Goal: Task Accomplishment & Management: Complete application form

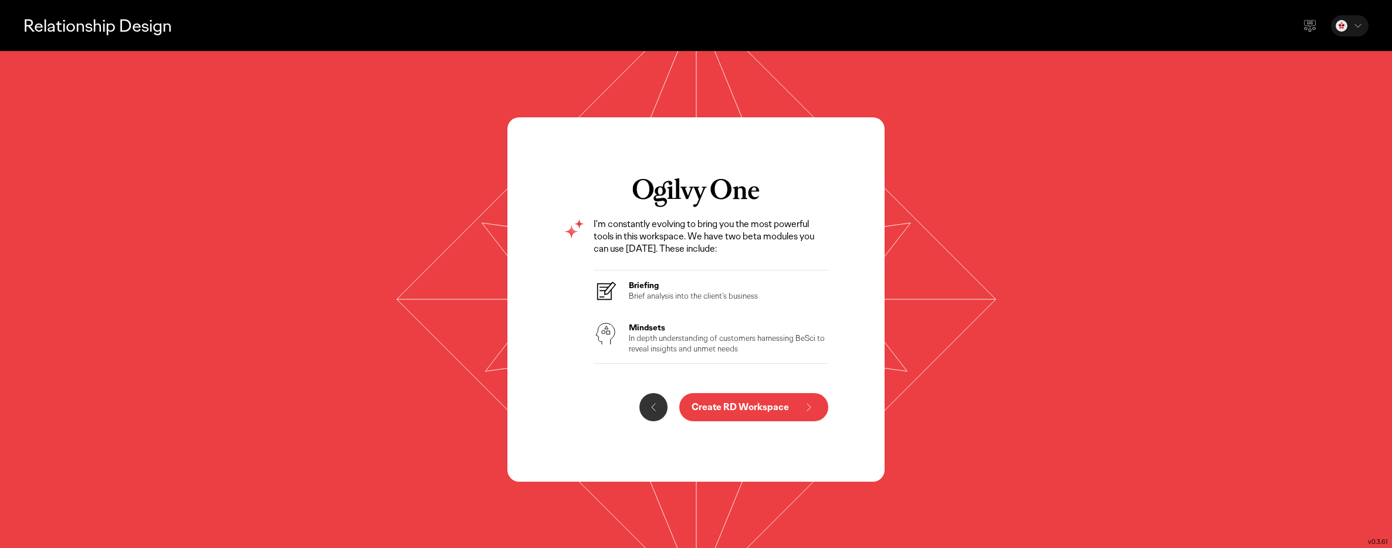
click at [648, 405] on icon at bounding box center [654, 407] width 14 height 14
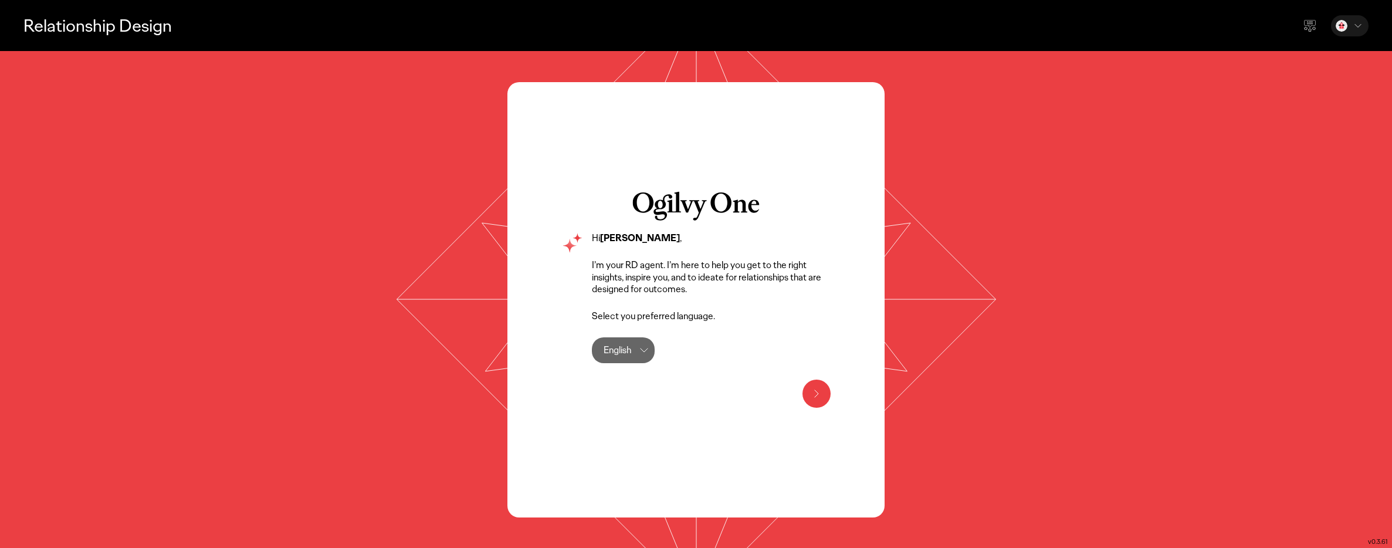
click at [811, 388] on icon at bounding box center [817, 394] width 14 height 14
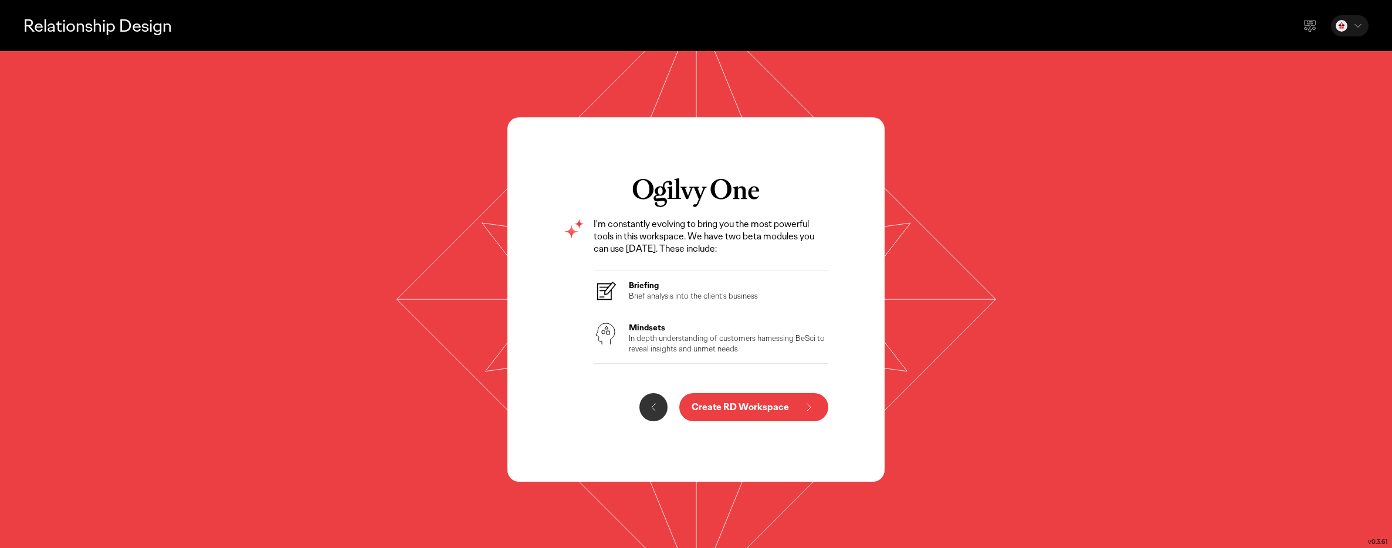
click at [792, 408] on button "Create RD Workspace" at bounding box center [753, 407] width 149 height 28
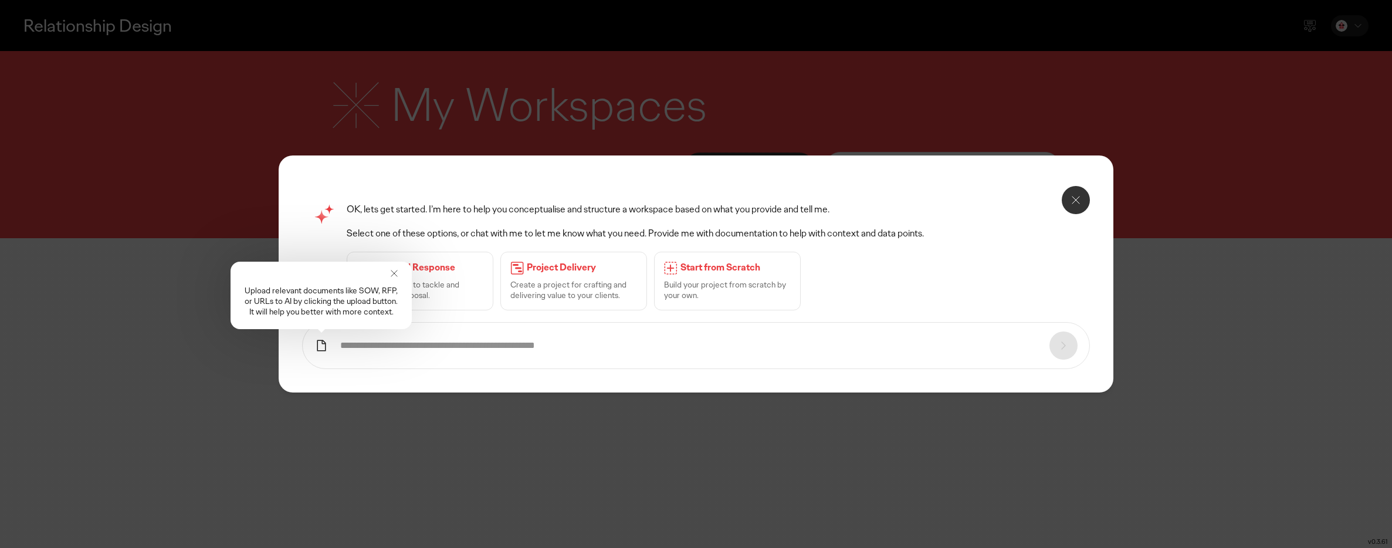
click at [544, 218] on div "OK, lets get started. I’m here to help you conceptualise and structure a worksp…" at bounding box center [645, 257] width 596 height 107
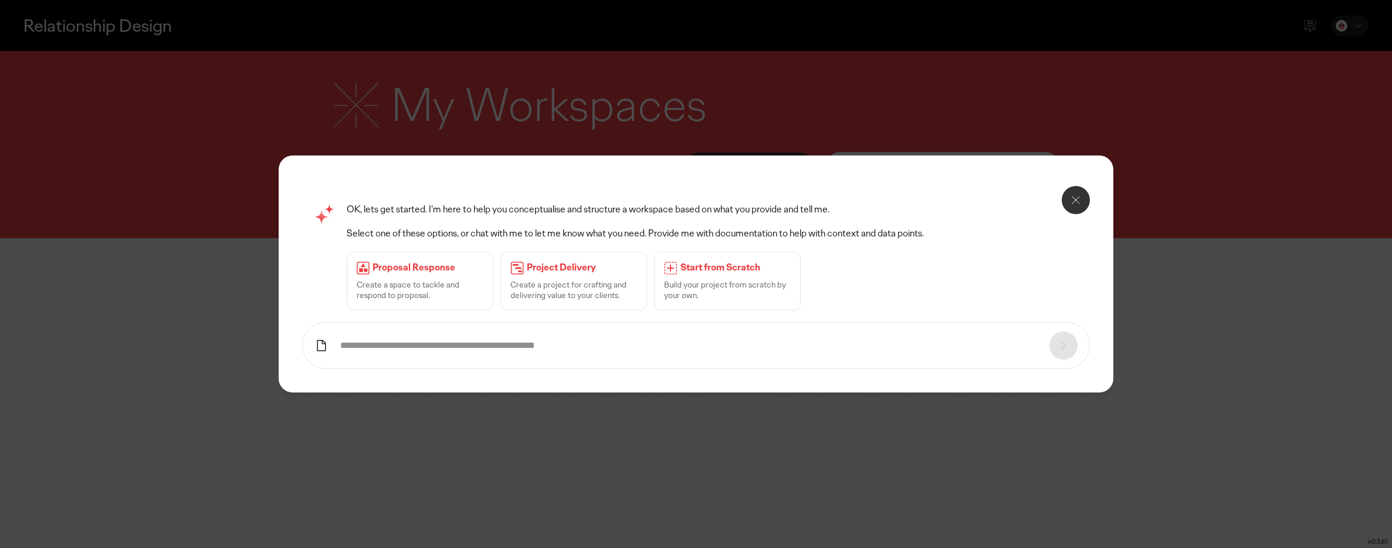
click at [699, 289] on p "Build your project from scratch by your own." at bounding box center [727, 289] width 127 height 21
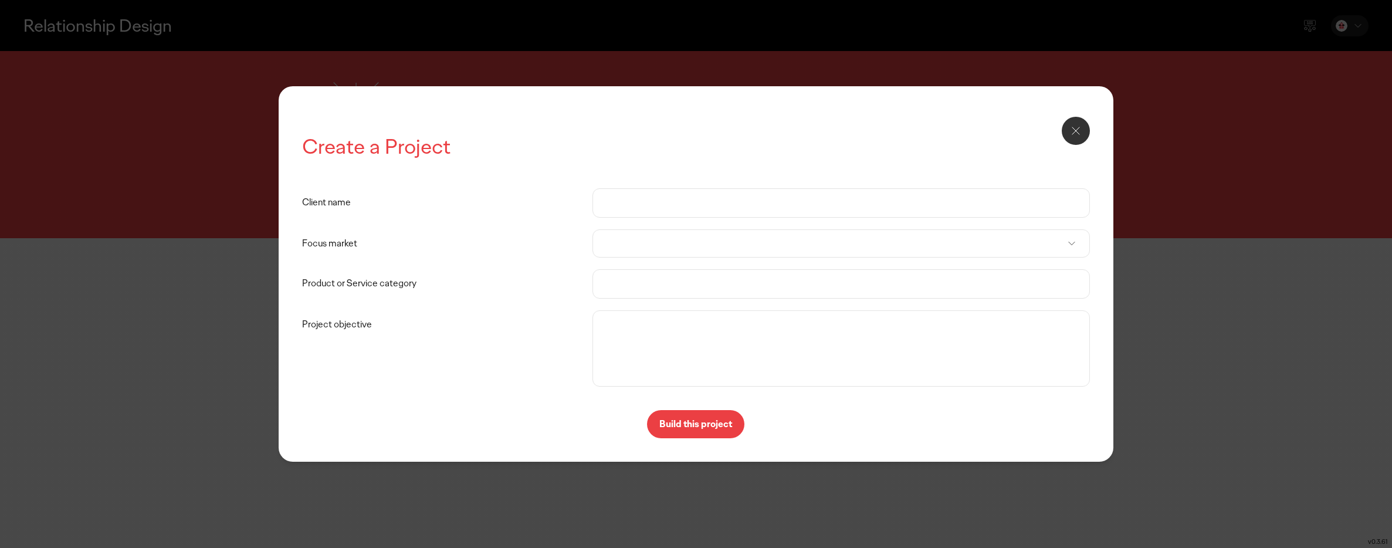
click at [638, 201] on input "Client name" at bounding box center [841, 203] width 473 height 28
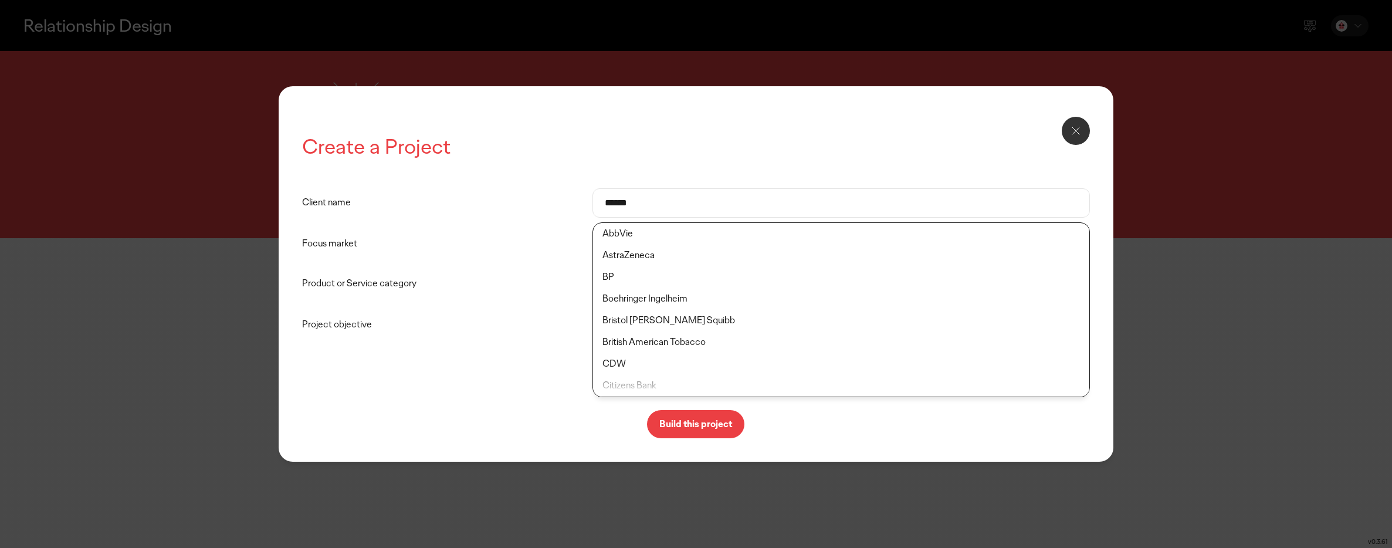
type input "******"
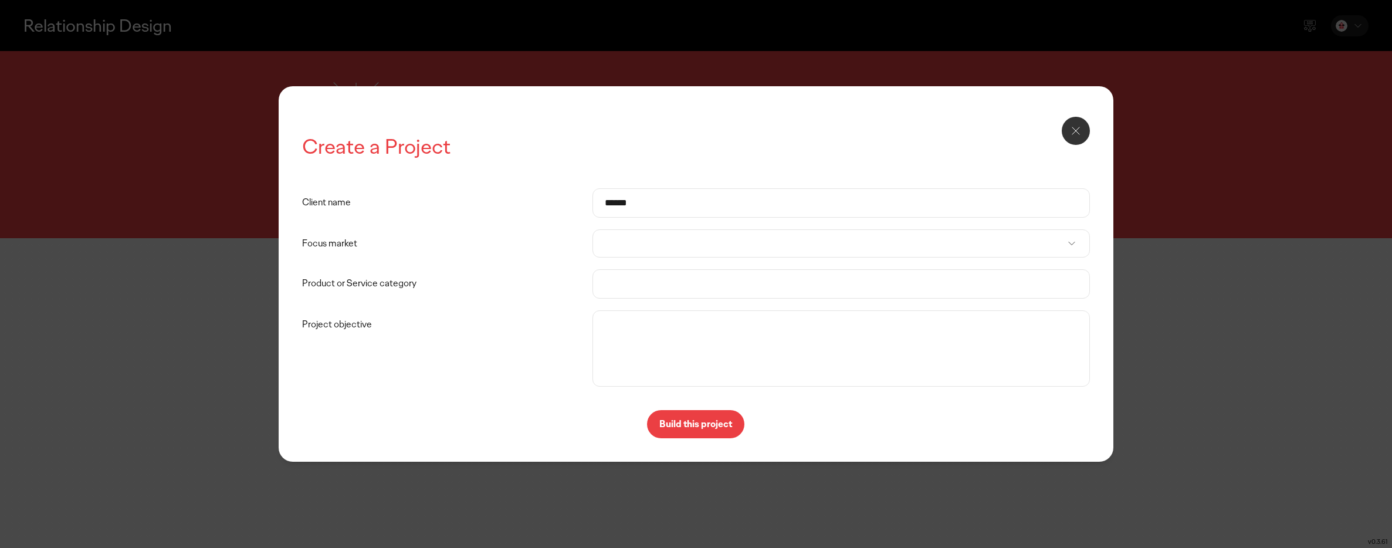
click at [635, 238] on div at bounding box center [842, 243] width 498 height 28
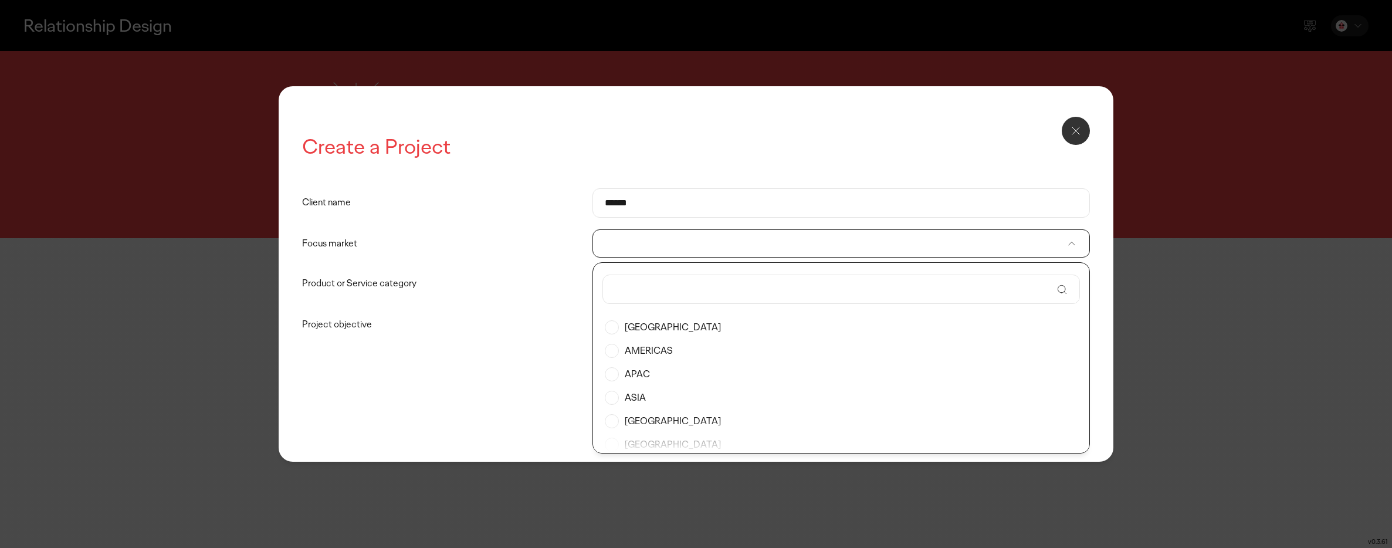
click at [654, 297] on input "text" at bounding box center [833, 289] width 437 height 28
type input "******"
click at [650, 333] on label "[GEOGRAPHIC_DATA]" at bounding box center [841, 327] width 473 height 23
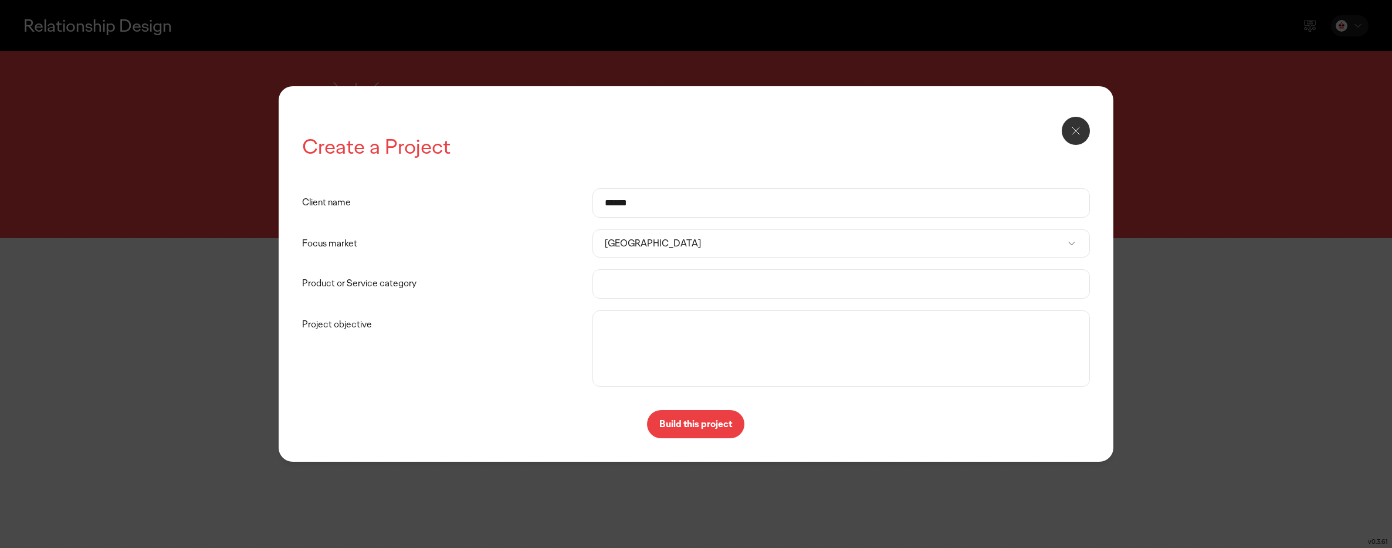
click at [605, 282] on input "Product or Service category" at bounding box center [841, 284] width 473 height 28
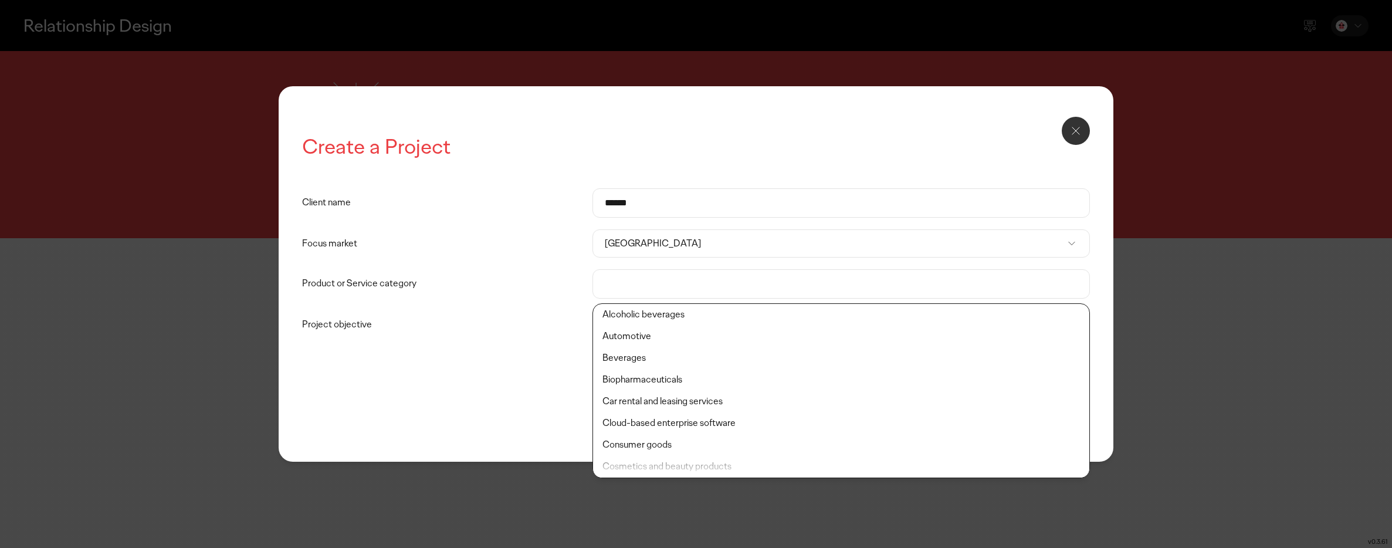
click at [718, 443] on li "Consumer goods" at bounding box center [841, 445] width 497 height 22
type input "**********"
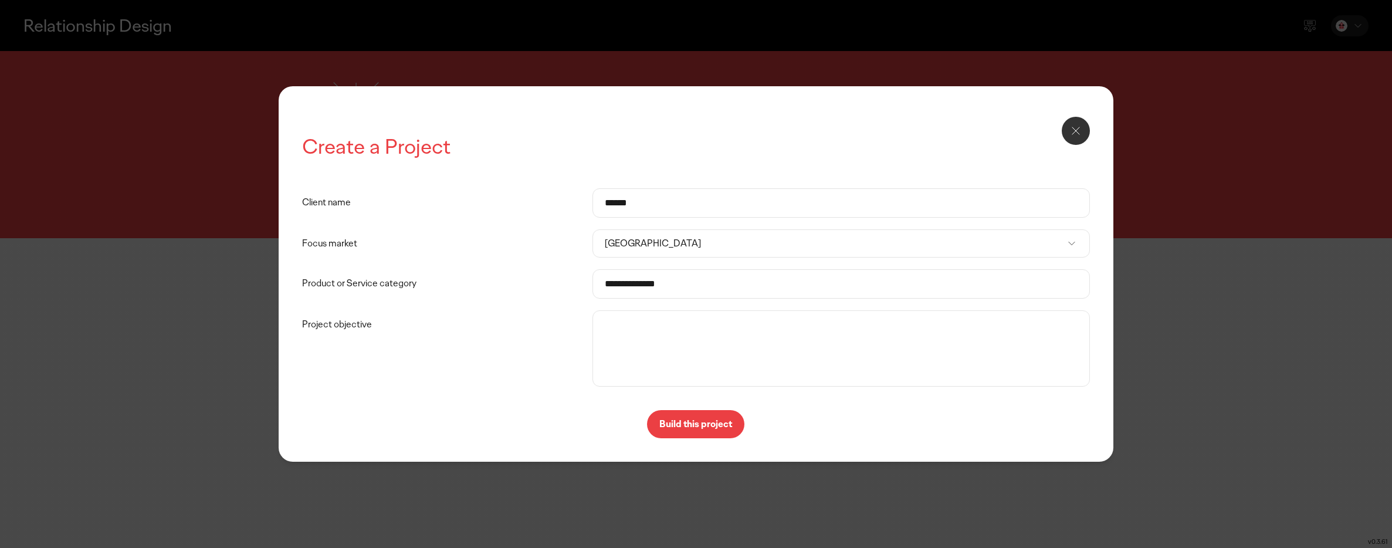
click at [619, 338] on textarea "Project objective" at bounding box center [841, 348] width 492 height 70
click at [1076, 133] on icon at bounding box center [1076, 131] width 14 height 14
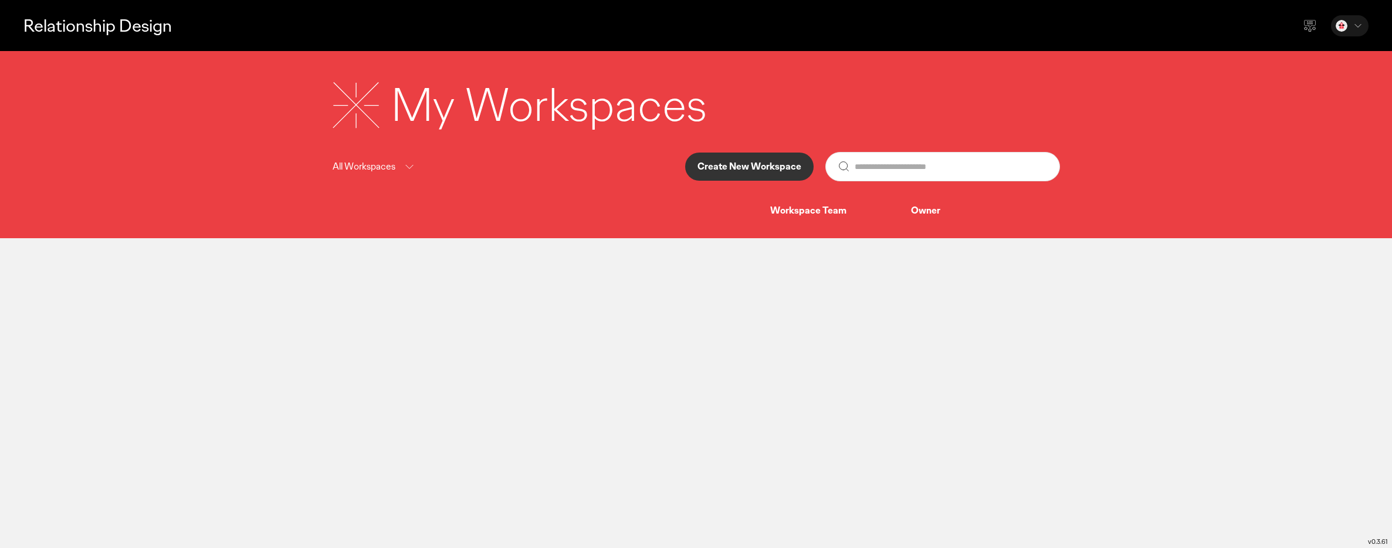
click at [751, 171] on p "Create New Workspace" at bounding box center [750, 166] width 104 height 9
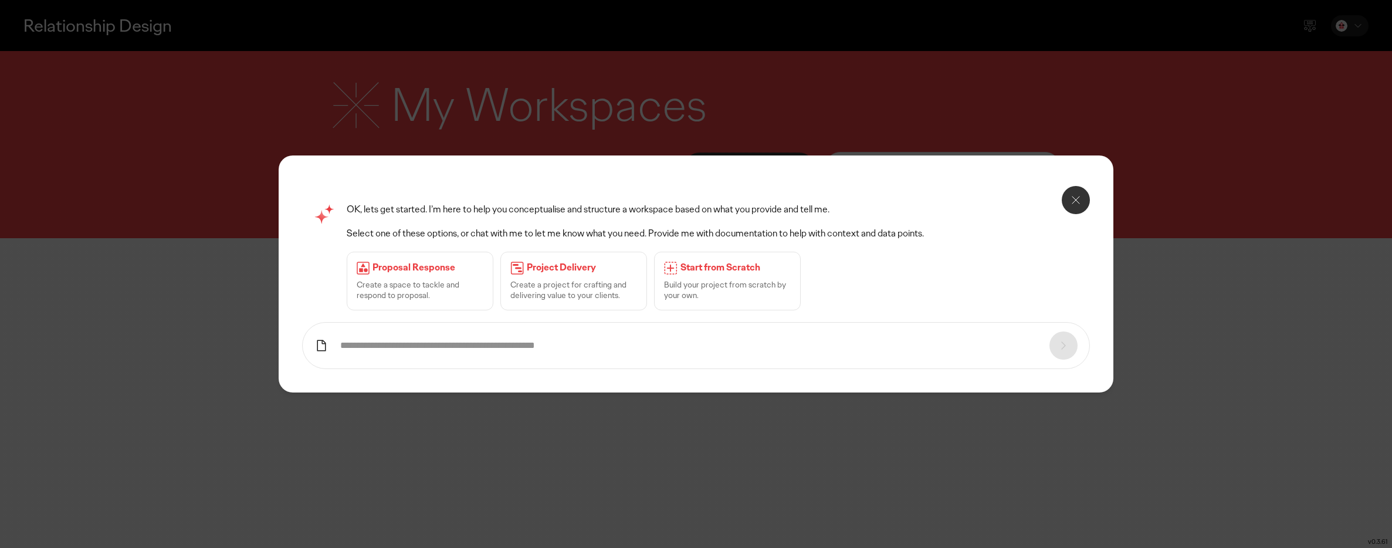
click at [682, 276] on div "Start from Scratch Build your project from scratch by your own." at bounding box center [727, 281] width 147 height 59
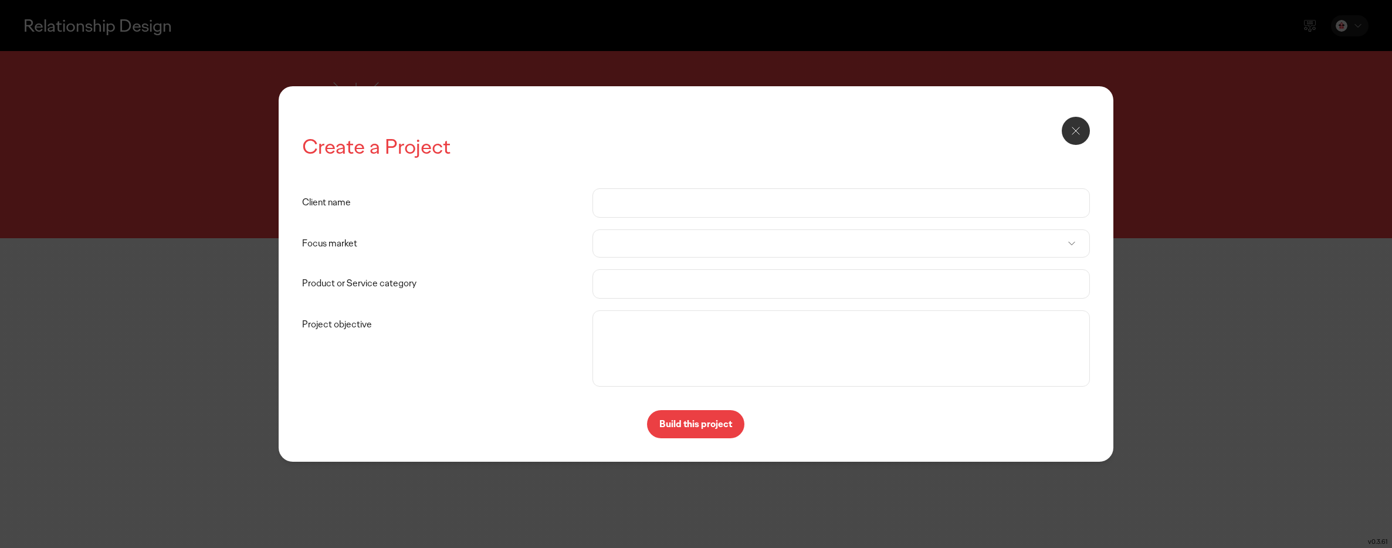
click at [1077, 136] on icon at bounding box center [1076, 131] width 14 height 14
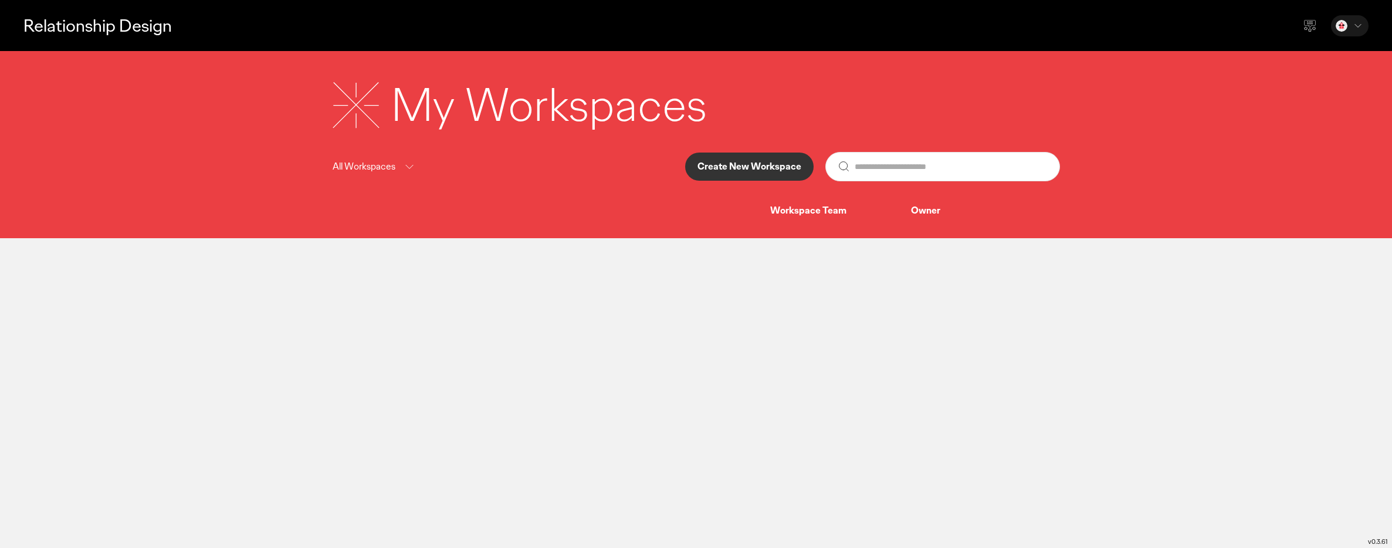
click at [1359, 26] on icon at bounding box center [1358, 26] width 12 height 12
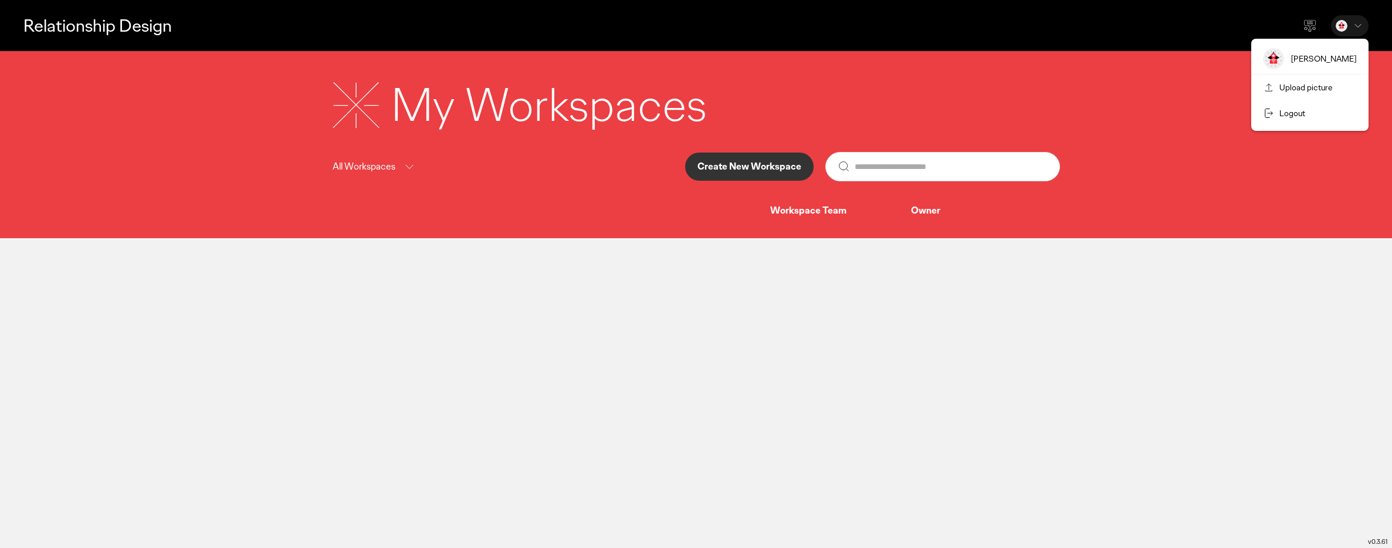
click at [1359, 26] on icon at bounding box center [1358, 26] width 12 height 12
click at [1304, 21] on icon at bounding box center [1310, 26] width 14 height 14
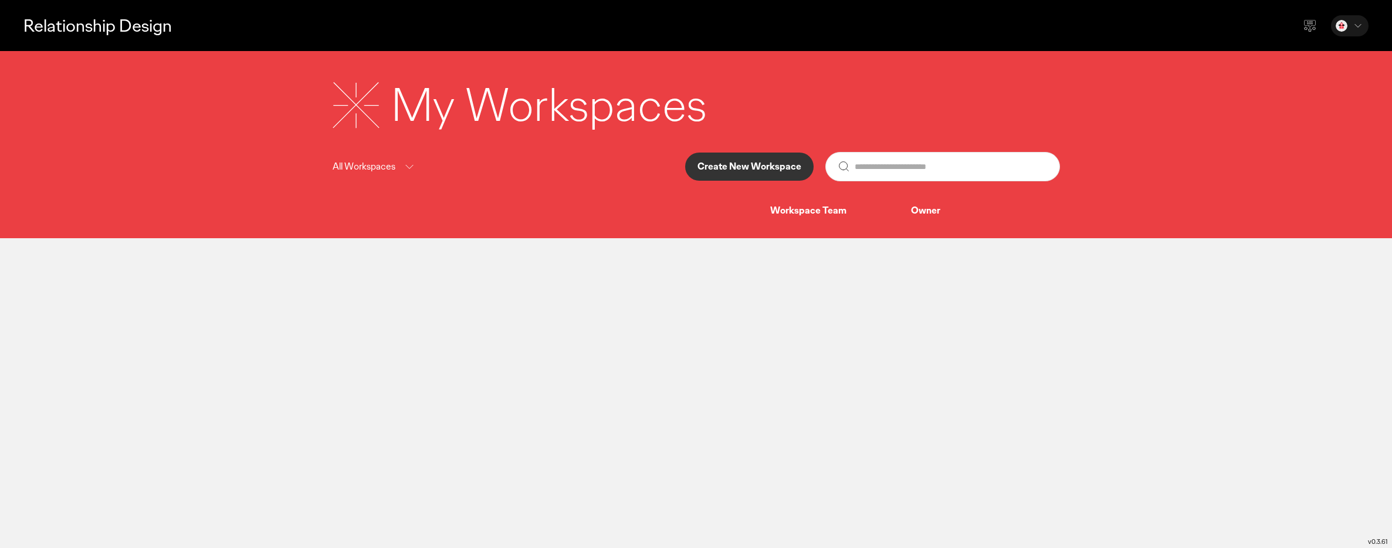
click at [780, 164] on p "Create New Workspace" at bounding box center [750, 166] width 104 height 9
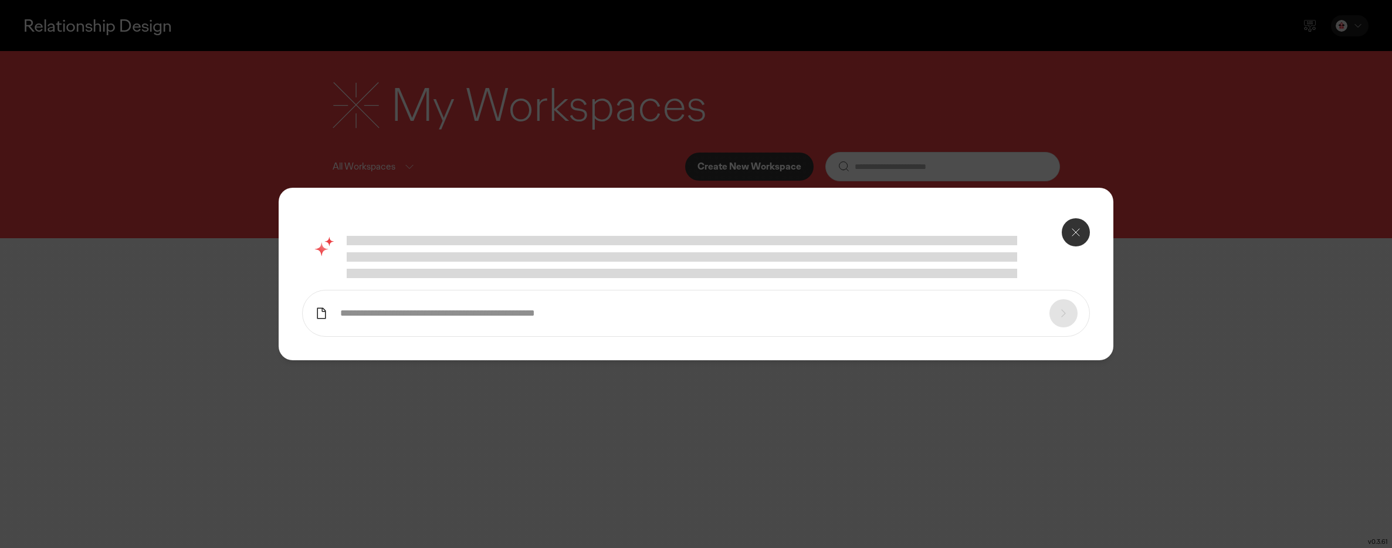
click at [788, 140] on div at bounding box center [696, 274] width 1392 height 548
click at [1087, 234] on button at bounding box center [1076, 232] width 28 height 28
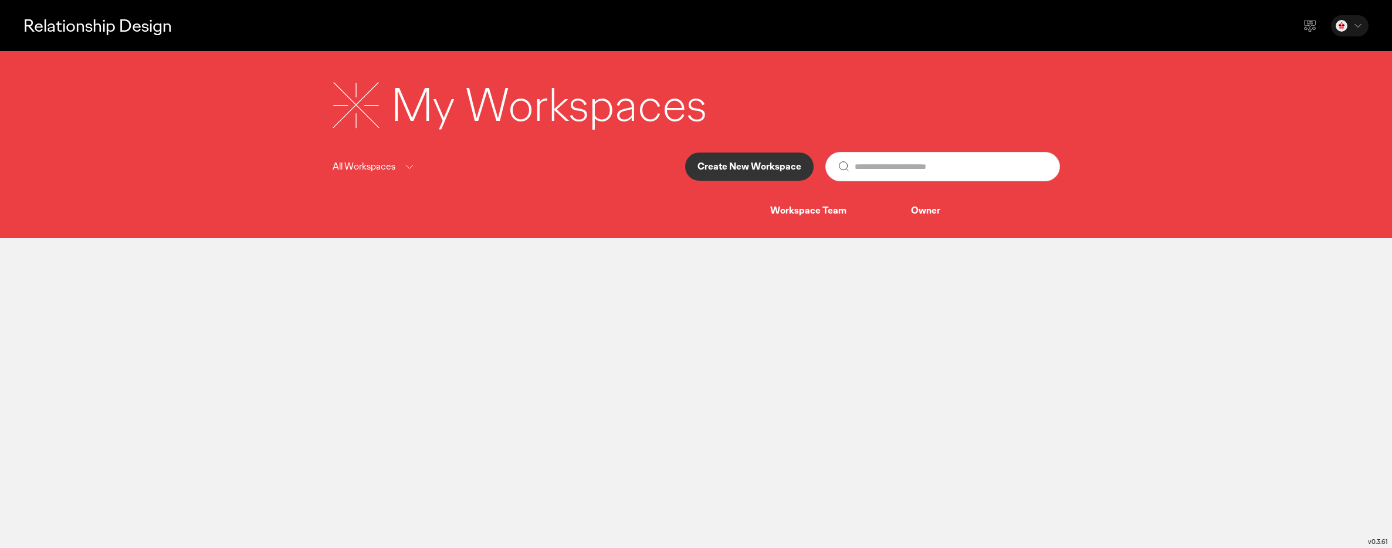
click at [821, 217] on div "My Workspaces All Workspaces Create New Workspace Workspace Team Owner" at bounding box center [696, 144] width 1392 height 187
click at [790, 177] on button "Create New Workspace" at bounding box center [749, 167] width 128 height 28
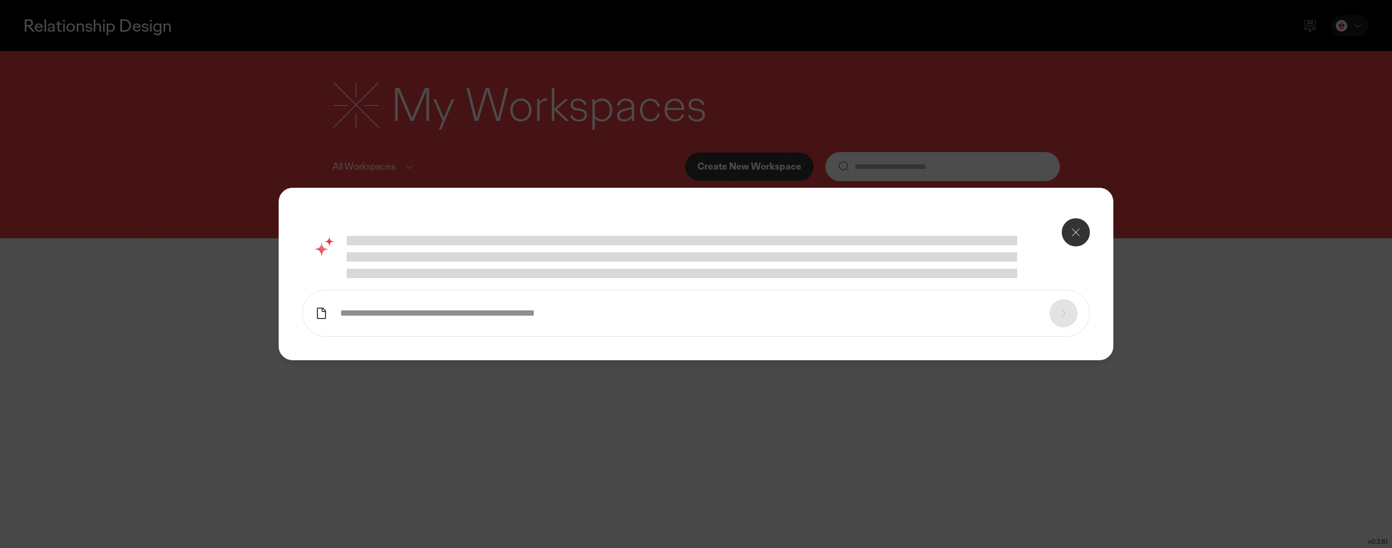
click at [749, 310] on input "text" at bounding box center [689, 313] width 698 height 12
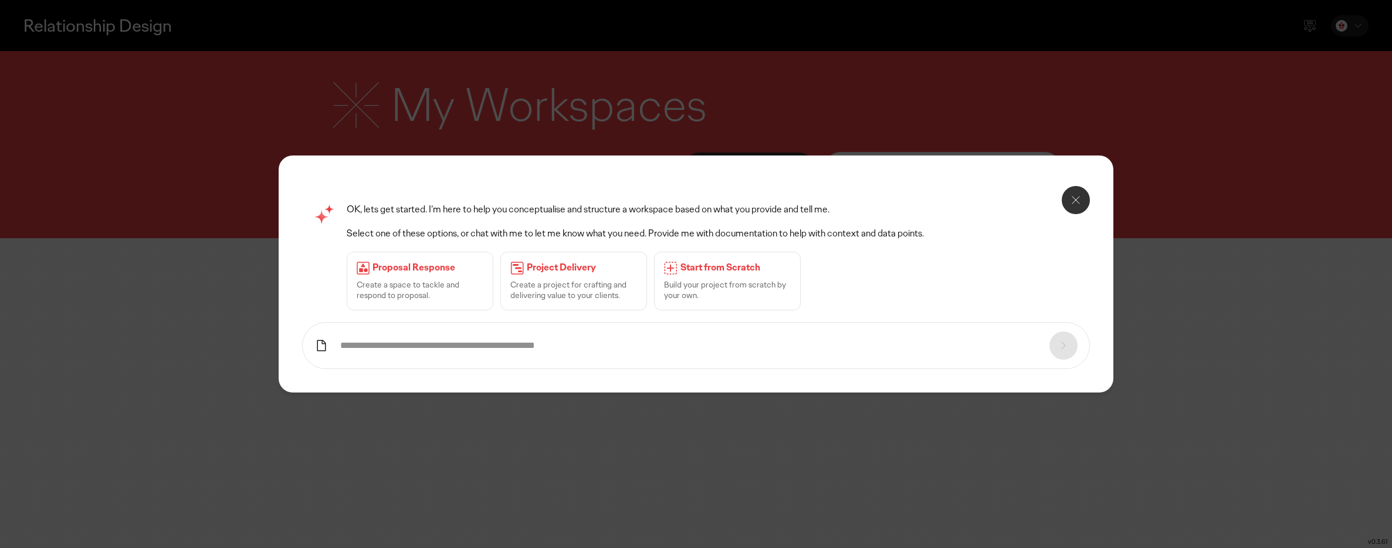
click at [1060, 345] on form at bounding box center [696, 345] width 789 height 47
click at [319, 341] on icon at bounding box center [321, 346] width 14 height 14
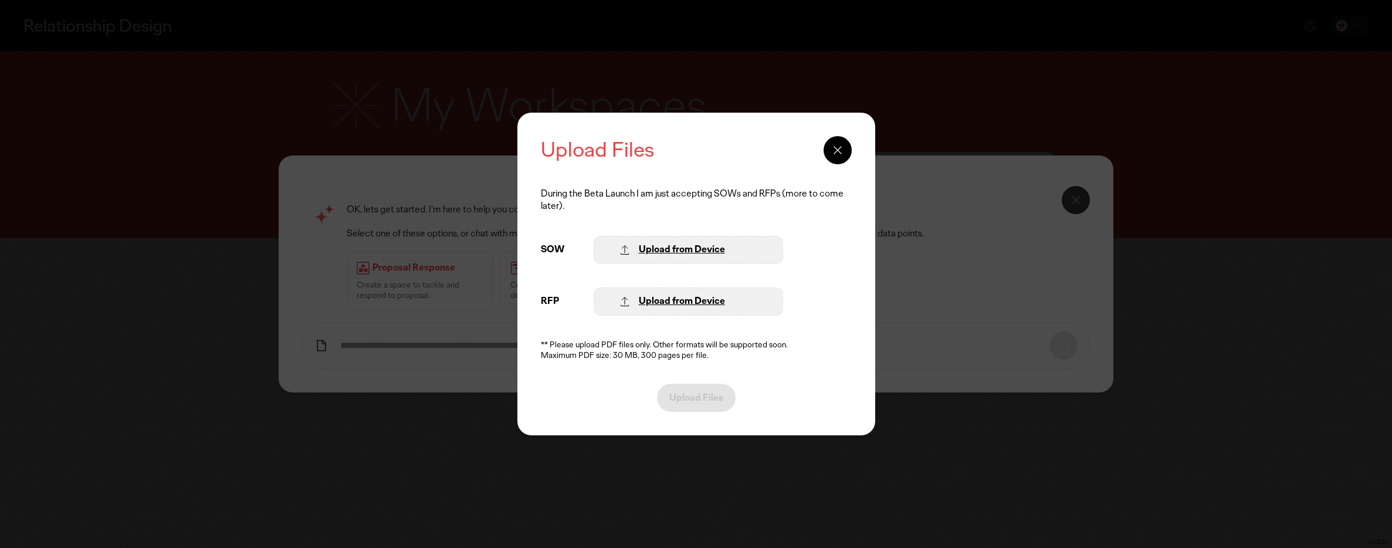
click at [672, 253] on div "Upload from Device" at bounding box center [682, 249] width 86 height 12
click at [841, 147] on icon at bounding box center [837, 150] width 7 height 7
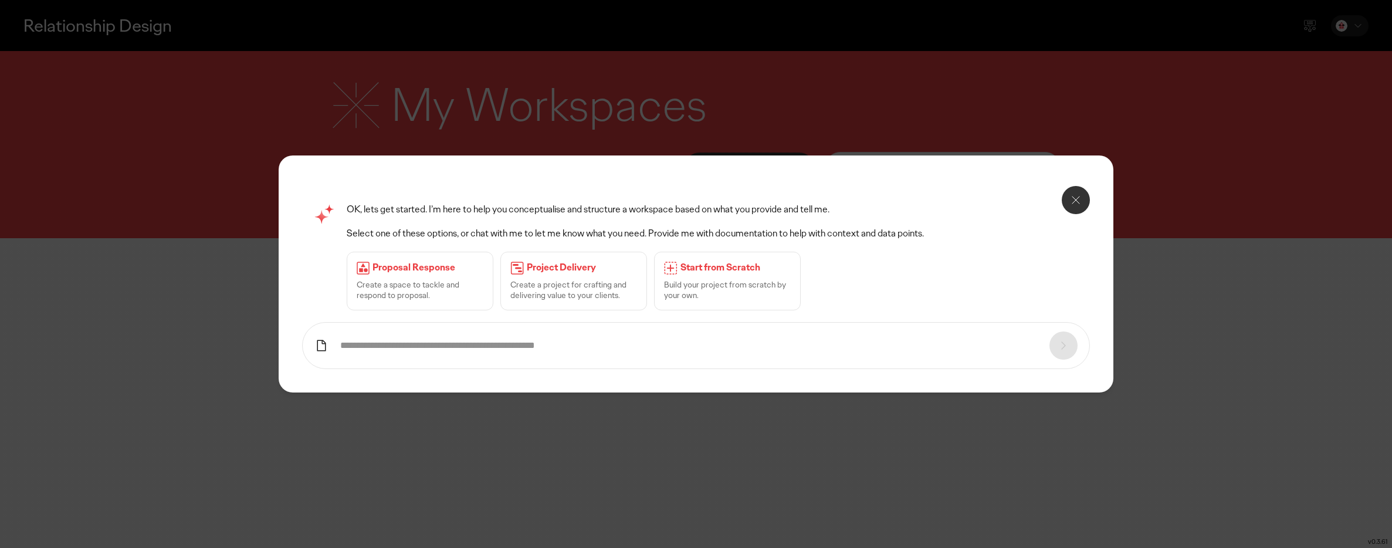
click at [705, 267] on p "Start from Scratch" at bounding box center [736, 268] width 110 height 12
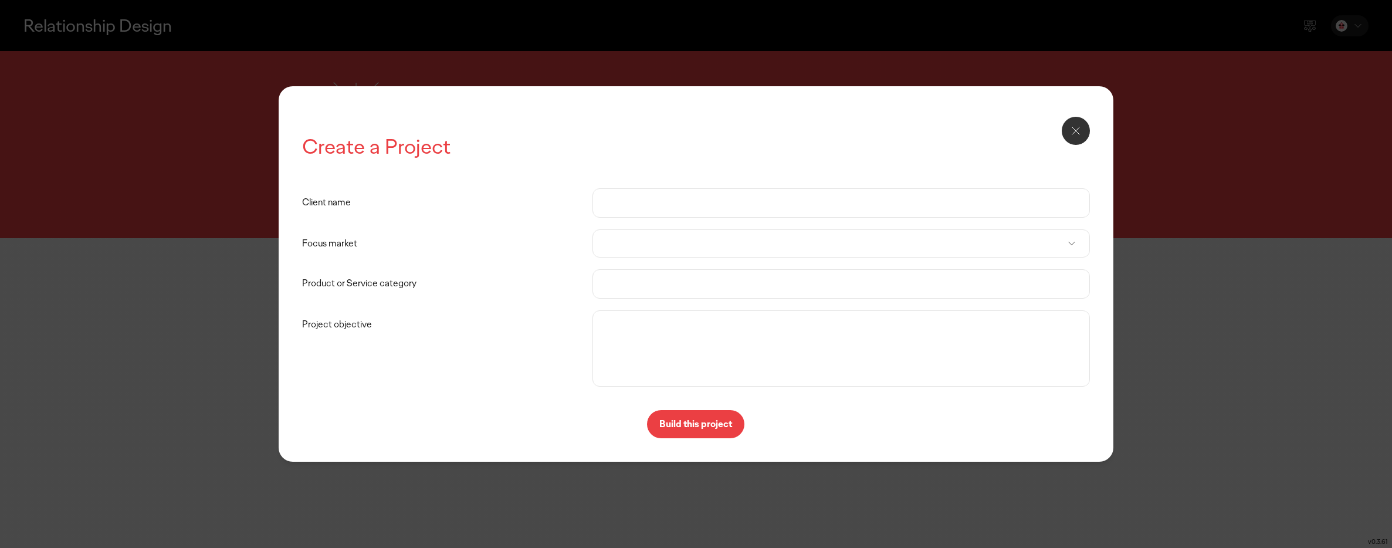
click at [665, 208] on input "Client name" at bounding box center [841, 203] width 473 height 28
type input "*"
type input "**********"
click at [664, 244] on div at bounding box center [842, 243] width 498 height 28
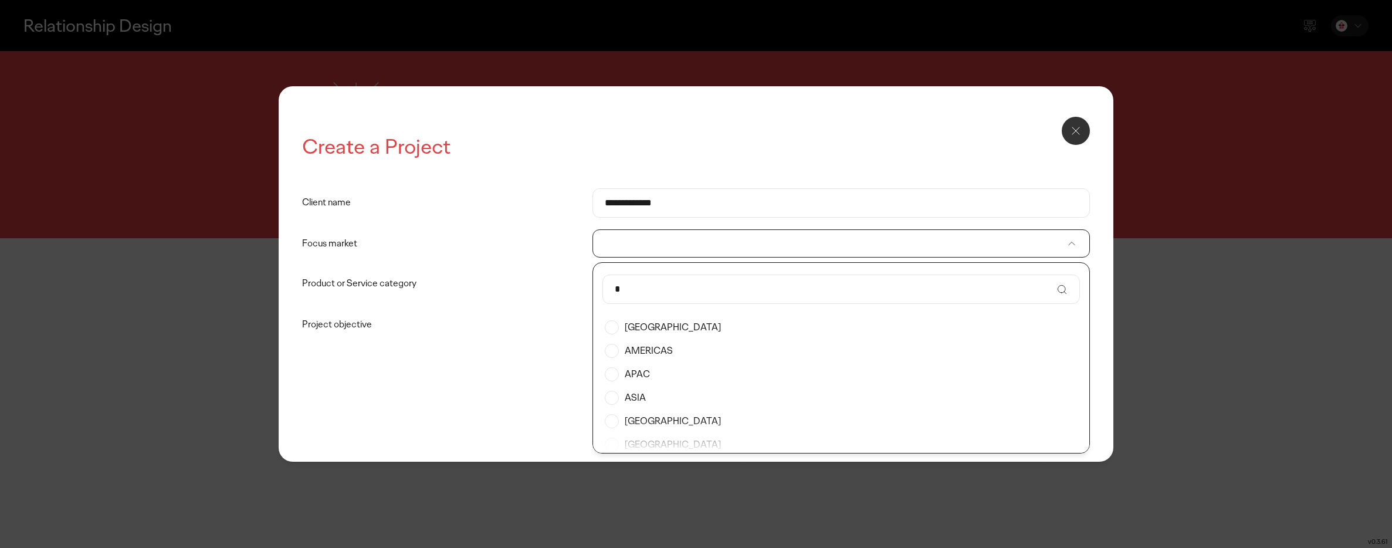
click at [649, 295] on input "*" at bounding box center [833, 289] width 437 height 28
type input "***"
click at [645, 327] on label "[GEOGRAPHIC_DATA]" at bounding box center [841, 327] width 473 height 23
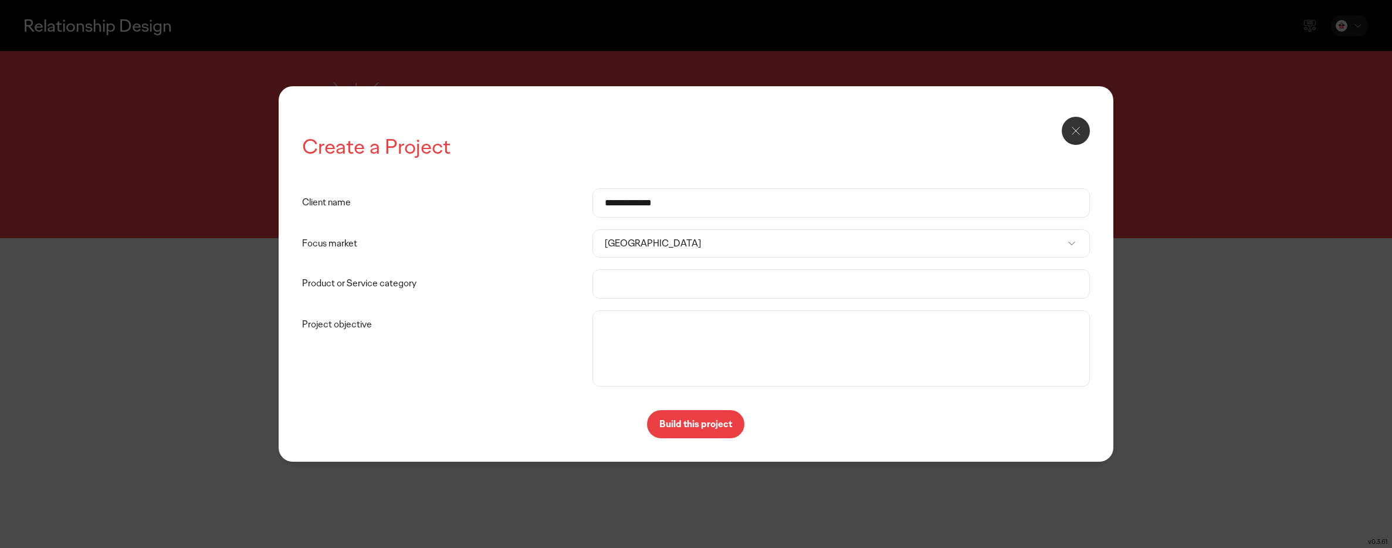
click at [633, 275] on input "Product or Service category" at bounding box center [841, 284] width 473 height 28
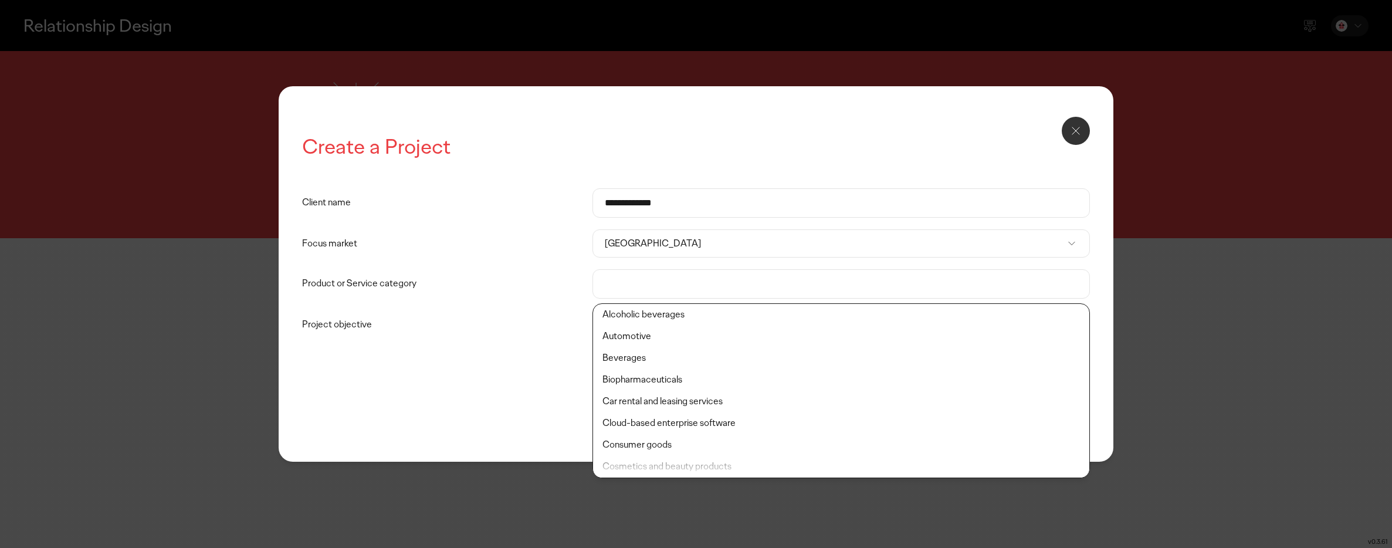
click at [638, 441] on li "Consumer goods" at bounding box center [841, 445] width 497 height 22
type input "**********"
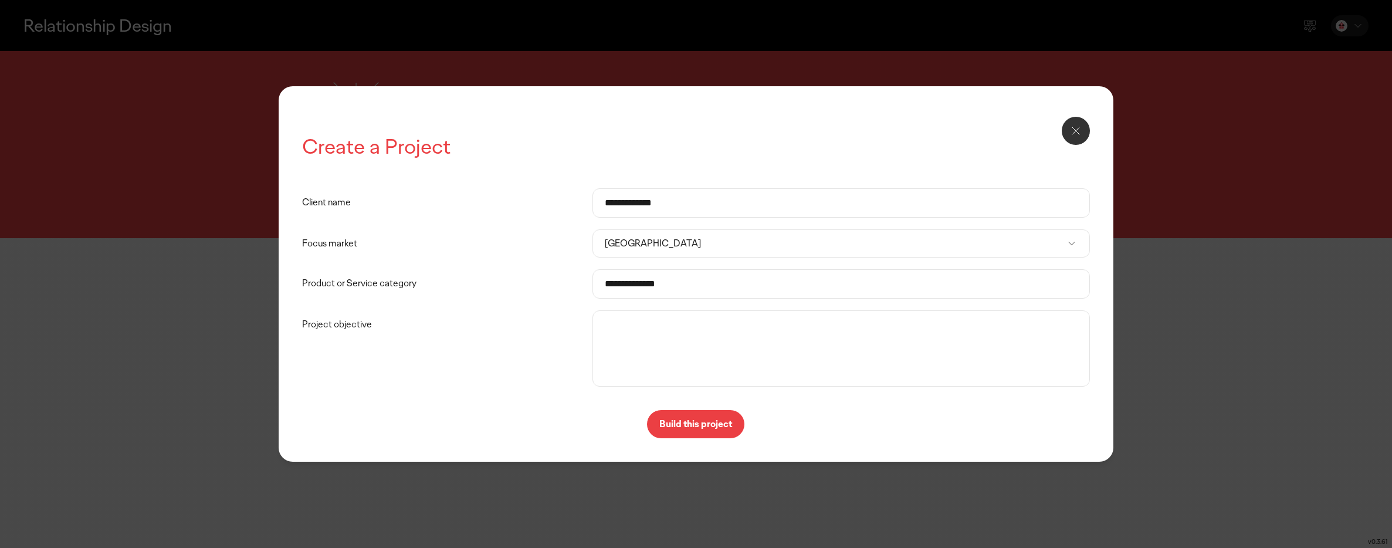
click at [639, 367] on textarea "Project objective" at bounding box center [841, 348] width 492 height 70
paste textarea "**********"
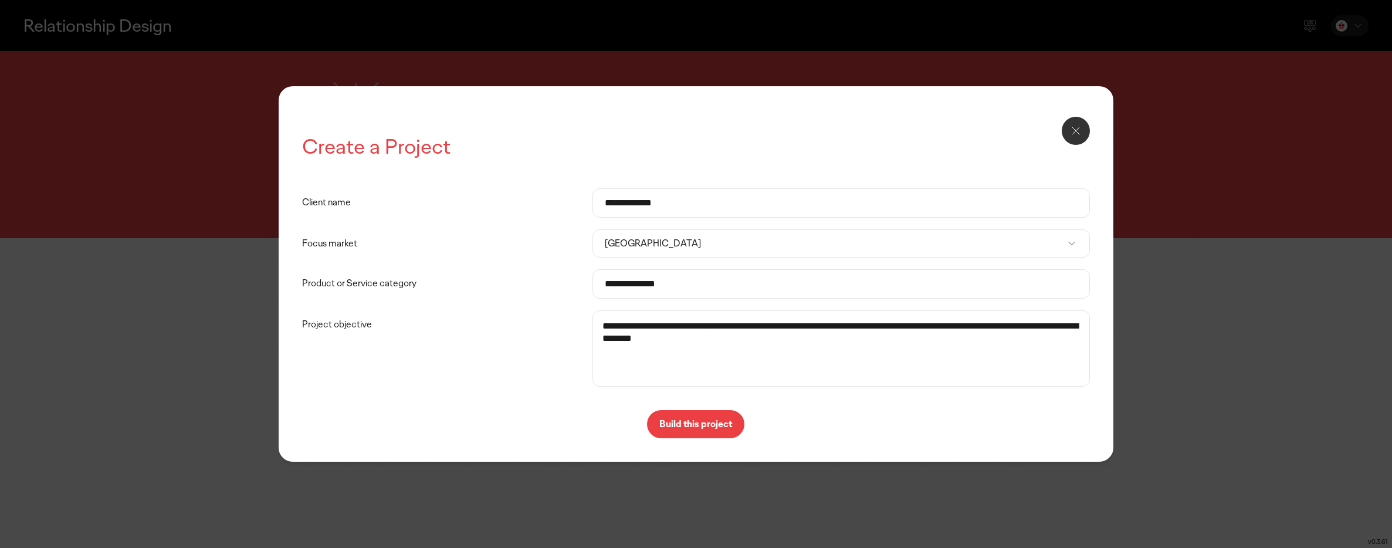
type textarea "**********"
click at [717, 414] on button "Build this project" at bounding box center [695, 424] width 97 height 28
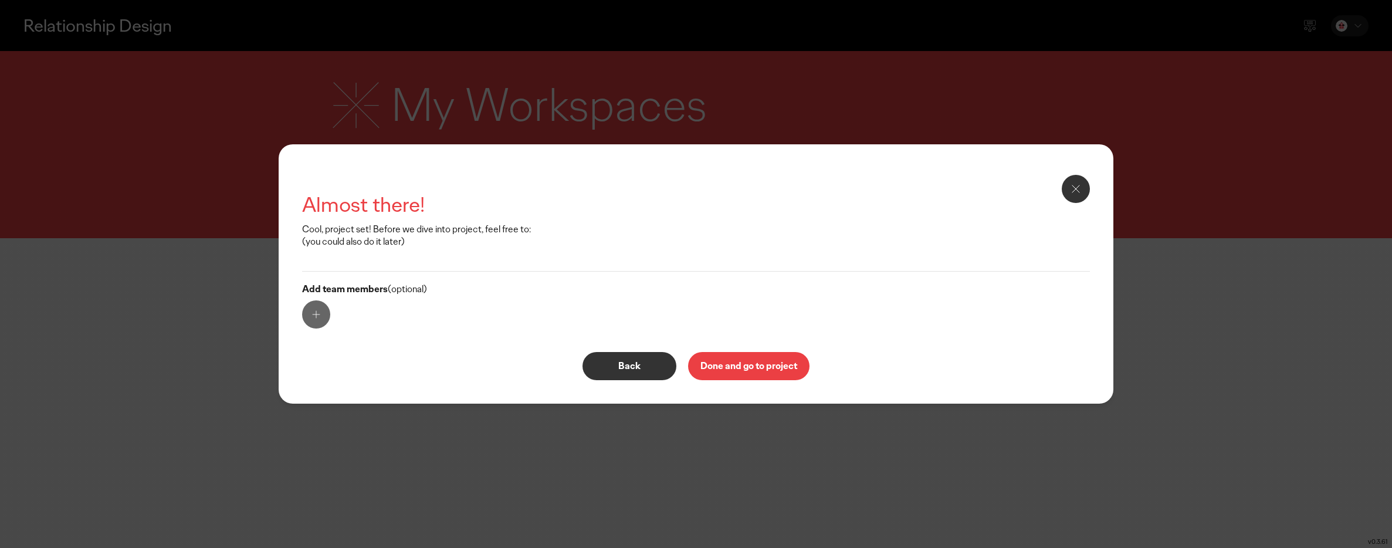
click at [725, 374] on button "Done and go to project" at bounding box center [748, 366] width 121 height 28
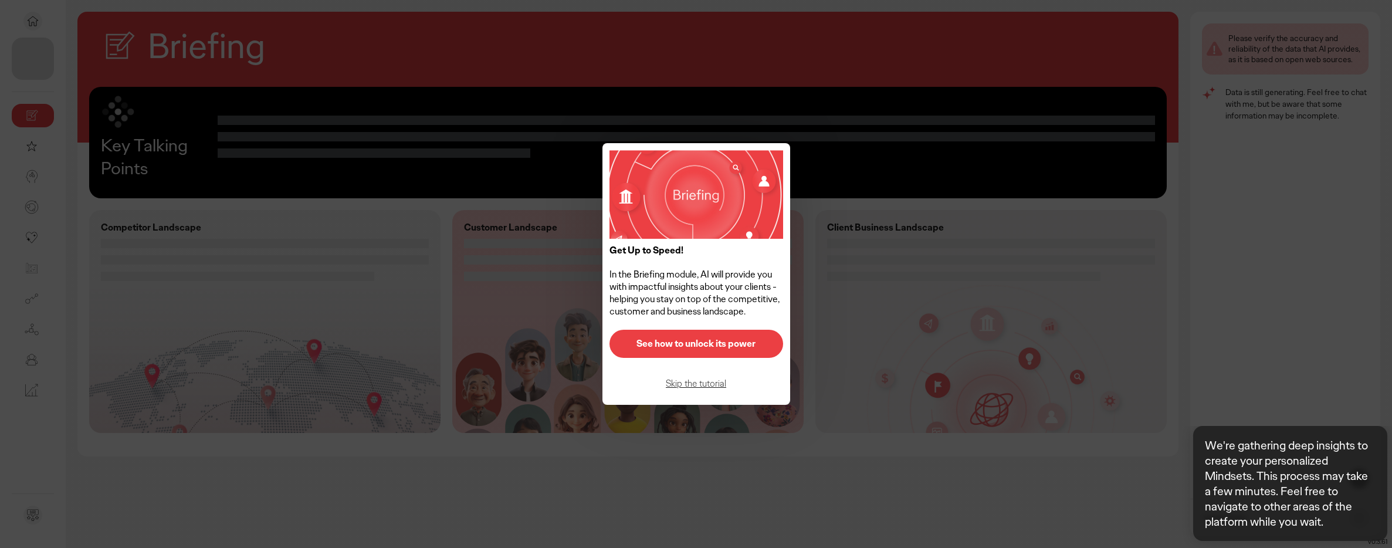
click at [696, 350] on button "See how to unlock its power" at bounding box center [697, 344] width 174 height 28
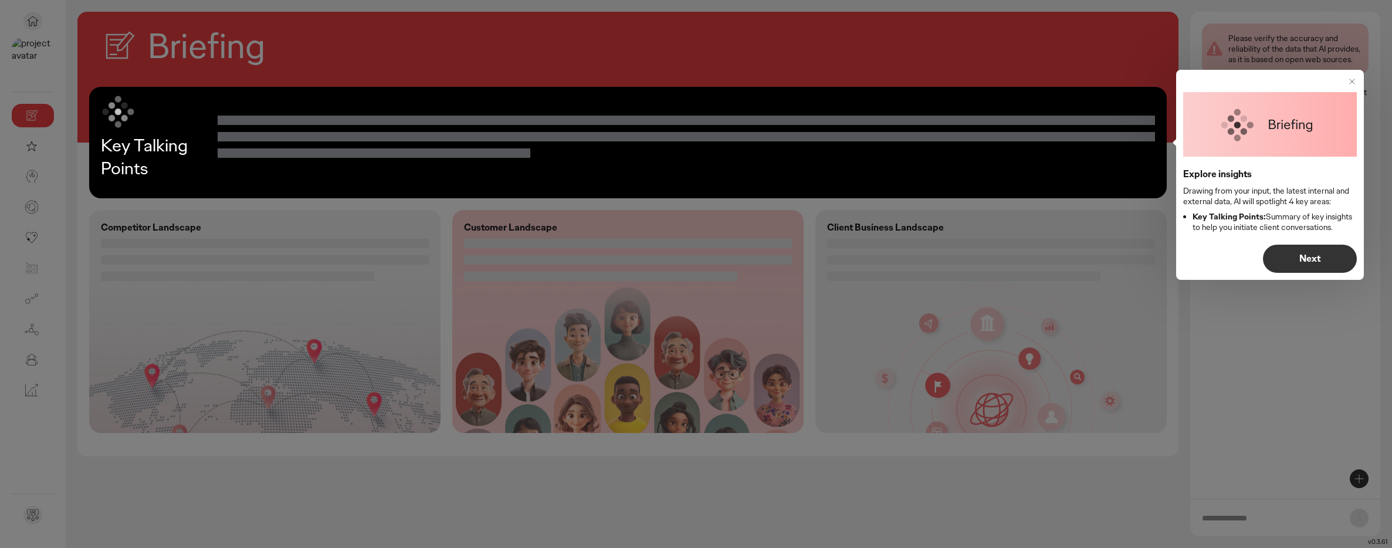
click at [1287, 258] on p "Next" at bounding box center [1309, 258] width 69 height 9
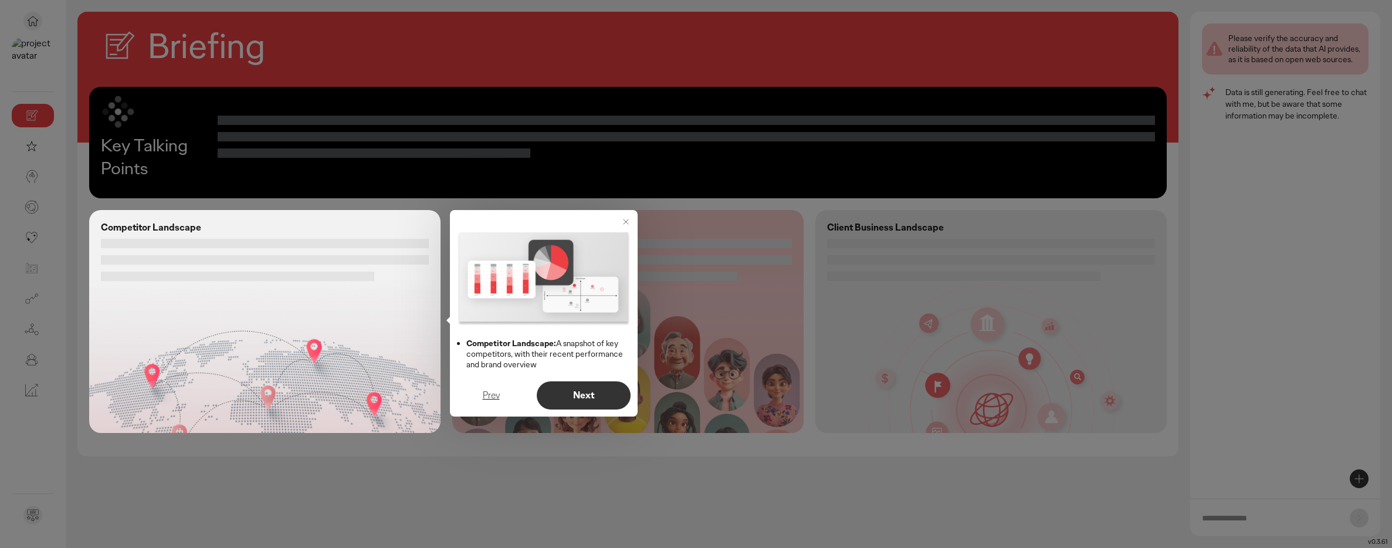
click at [588, 386] on button "Next" at bounding box center [584, 395] width 94 height 28
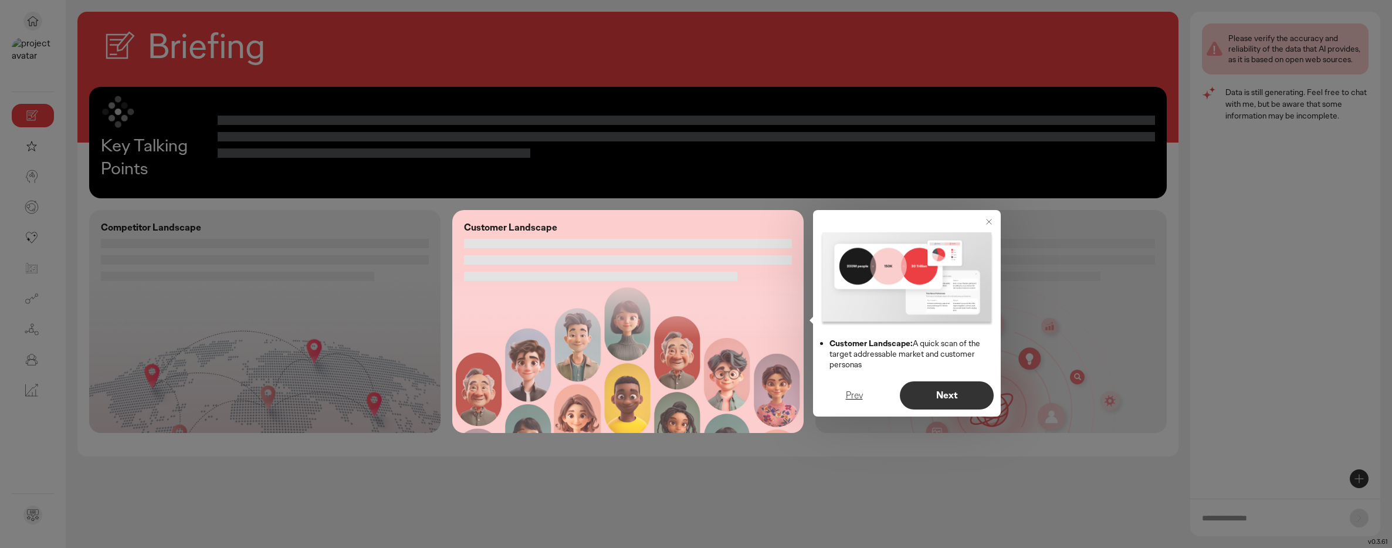
click at [928, 385] on button "Next" at bounding box center [947, 395] width 94 height 28
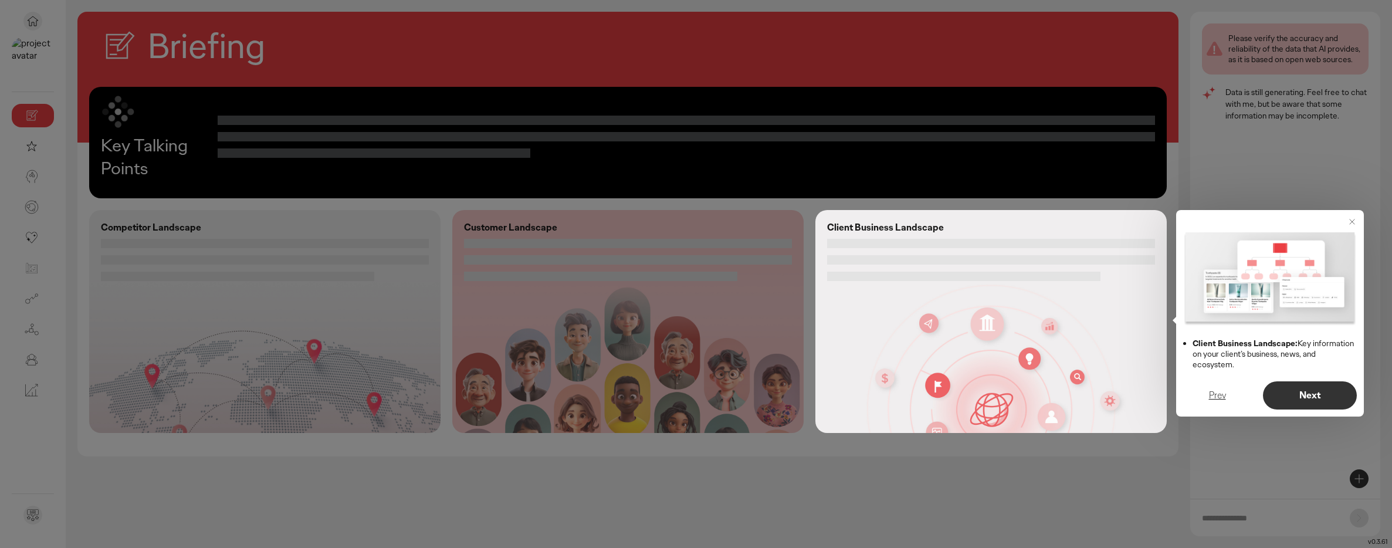
click at [1288, 396] on p "Next" at bounding box center [1309, 395] width 69 height 9
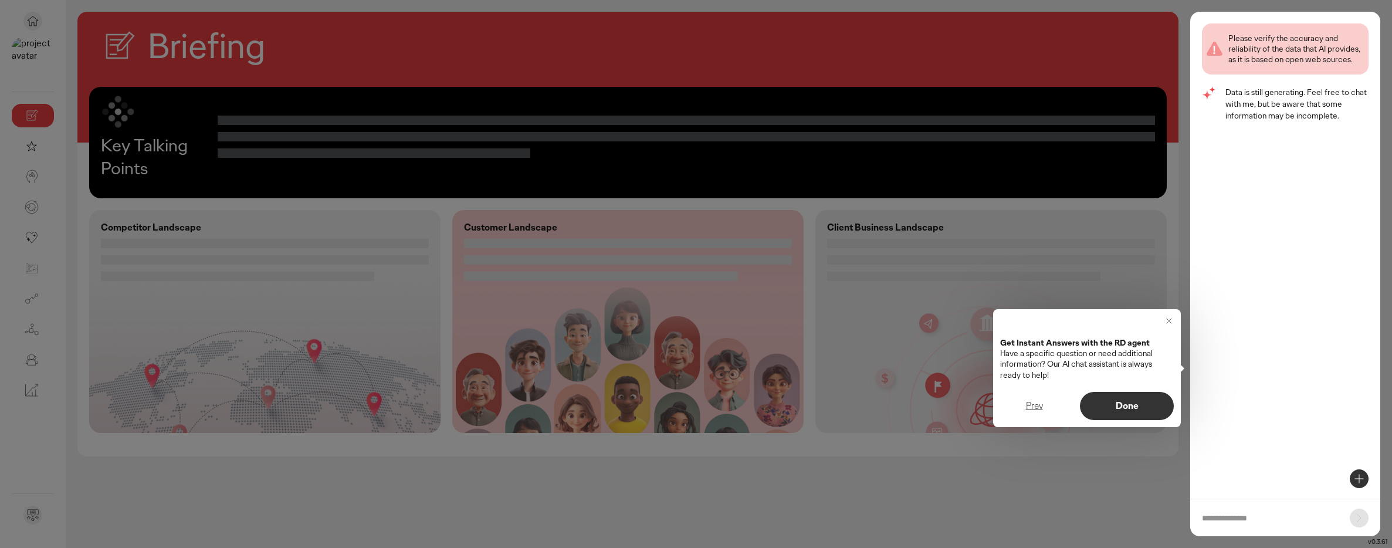
click at [1141, 404] on p "Done" at bounding box center [1126, 405] width 69 height 9
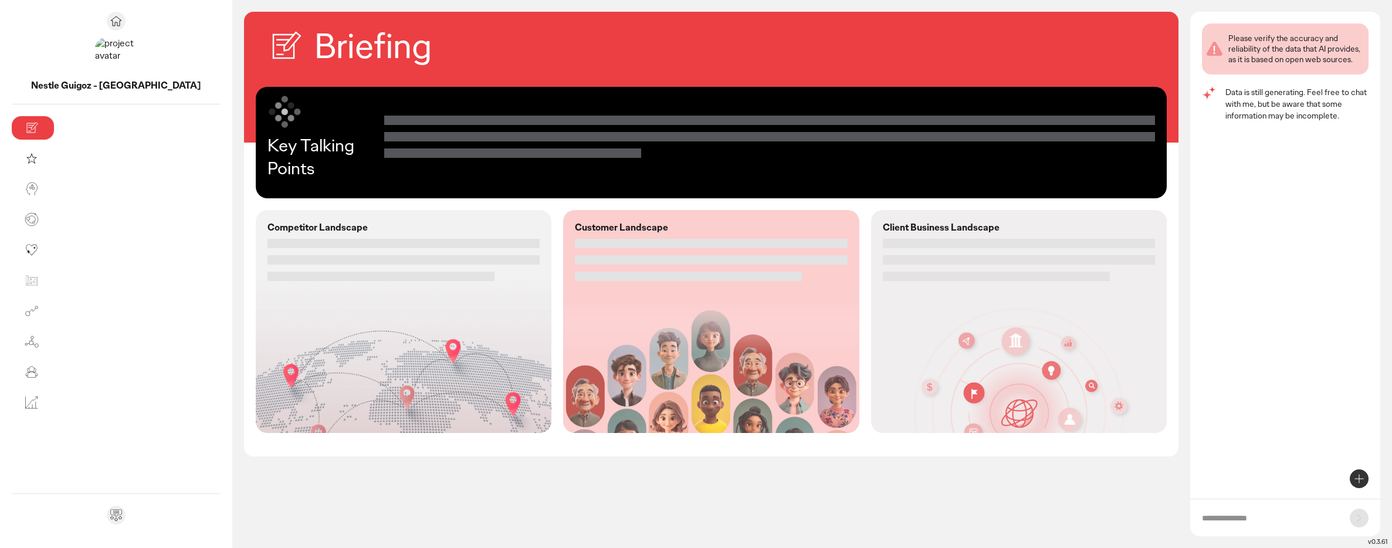
click at [1355, 474] on icon at bounding box center [1359, 479] width 14 height 14
click at [1353, 481] on icon at bounding box center [1359, 479] width 14 height 14
click at [332, 522] on div "Briefing Key Talking Points Competitor Landscape Customer Landscape Client Busi…" at bounding box center [711, 280] width 935 height 536
click at [1282, 515] on input "text" at bounding box center [1270, 518] width 136 height 12
click at [384, 158] on div at bounding box center [770, 137] width 772 height 86
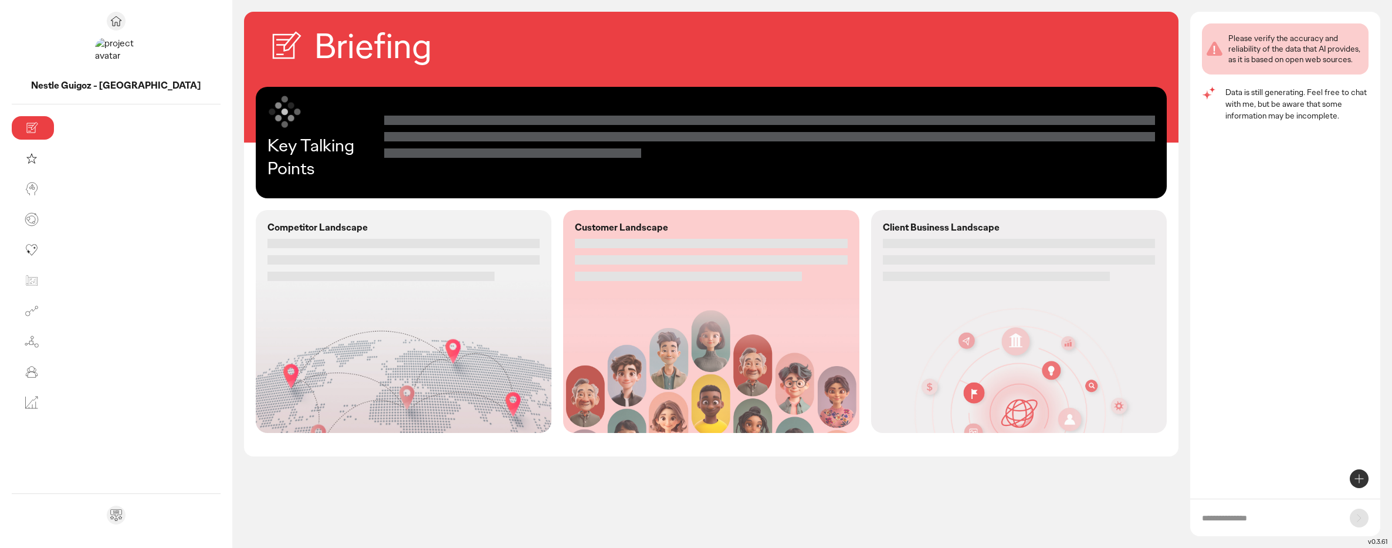
click at [1249, 517] on input "text" at bounding box center [1270, 518] width 136 height 12
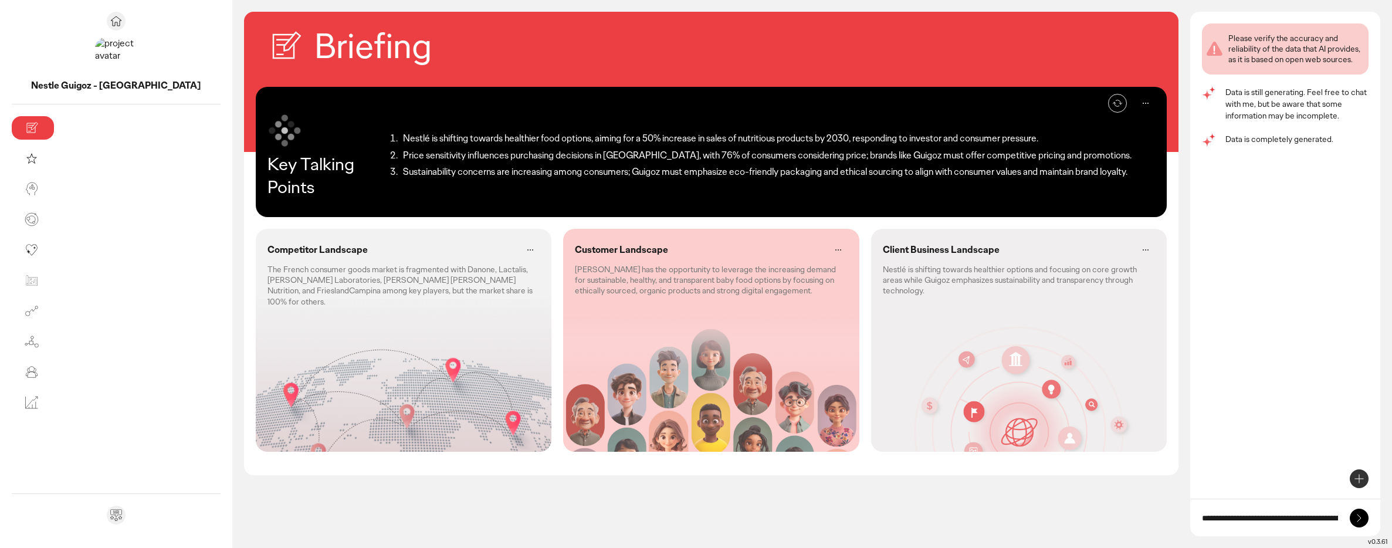
click at [523, 251] on icon at bounding box center [530, 250] width 14 height 14
click at [342, 321] on div "Competitor Landscape The French consumer goods market is fragmented with Danone…" at bounding box center [404, 340] width 296 height 223
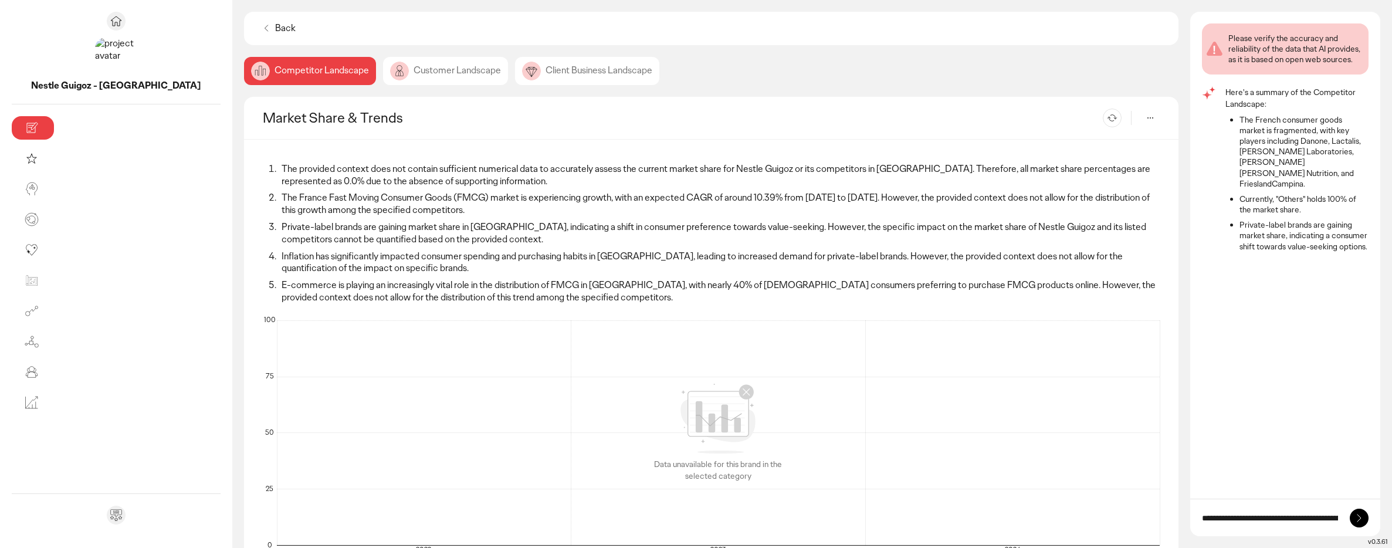
click at [1253, 521] on input "**********" at bounding box center [1270, 518] width 136 height 12
type input "**********"
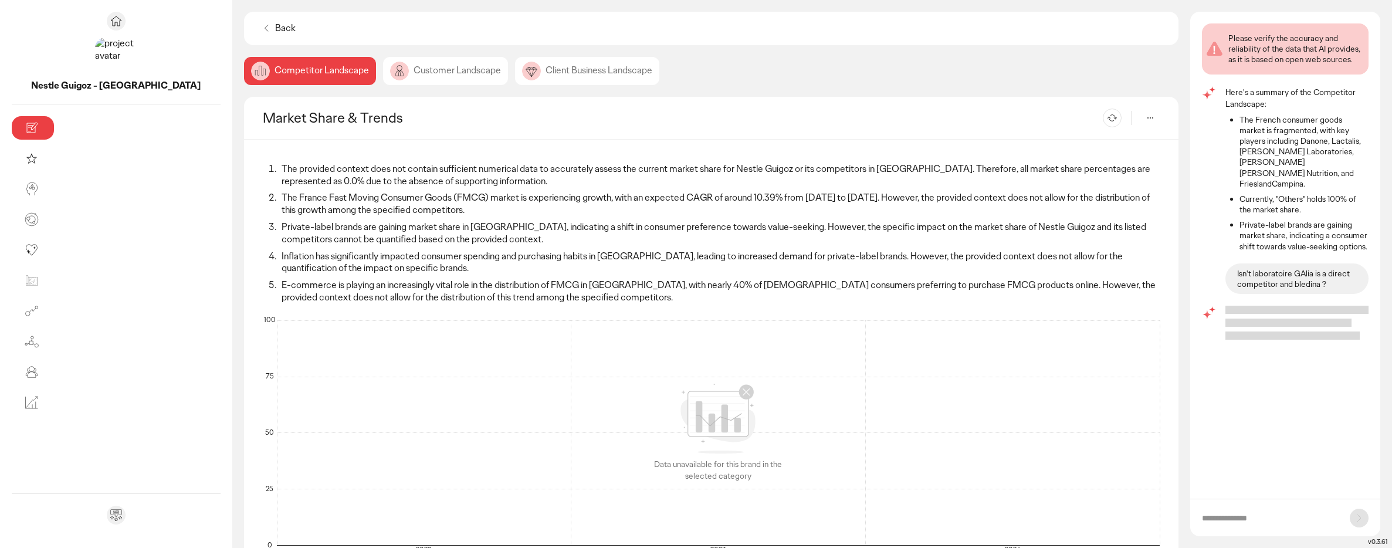
scroll to position [0, 0]
click at [383, 72] on div "Customer Landscape" at bounding box center [445, 71] width 125 height 28
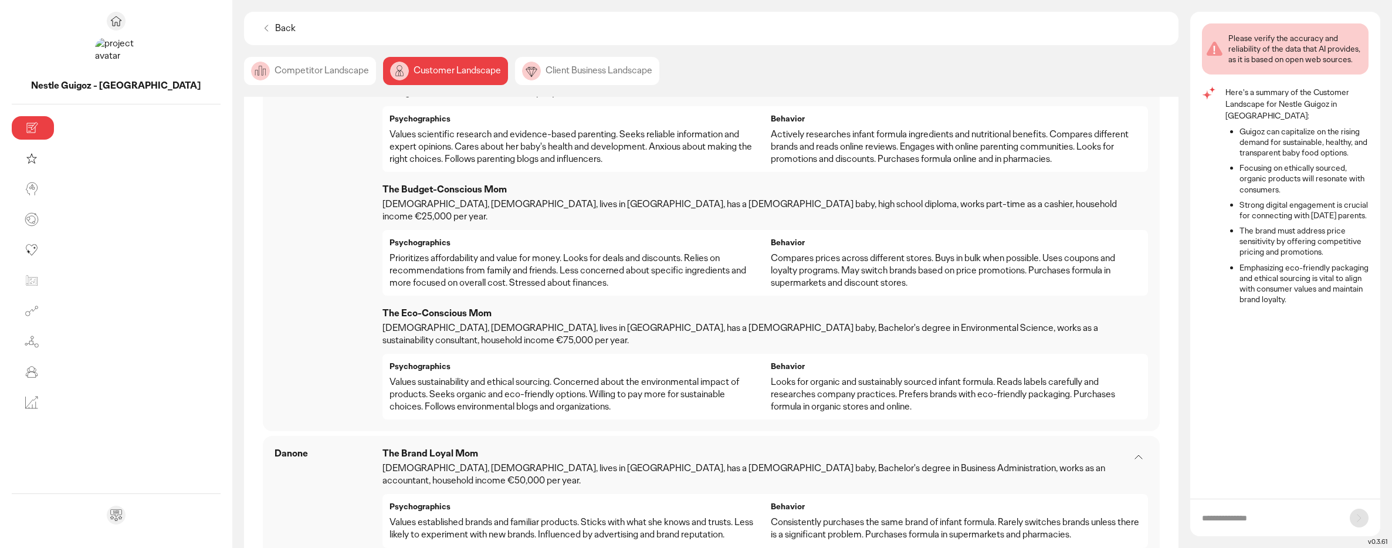
scroll to position [369, 0]
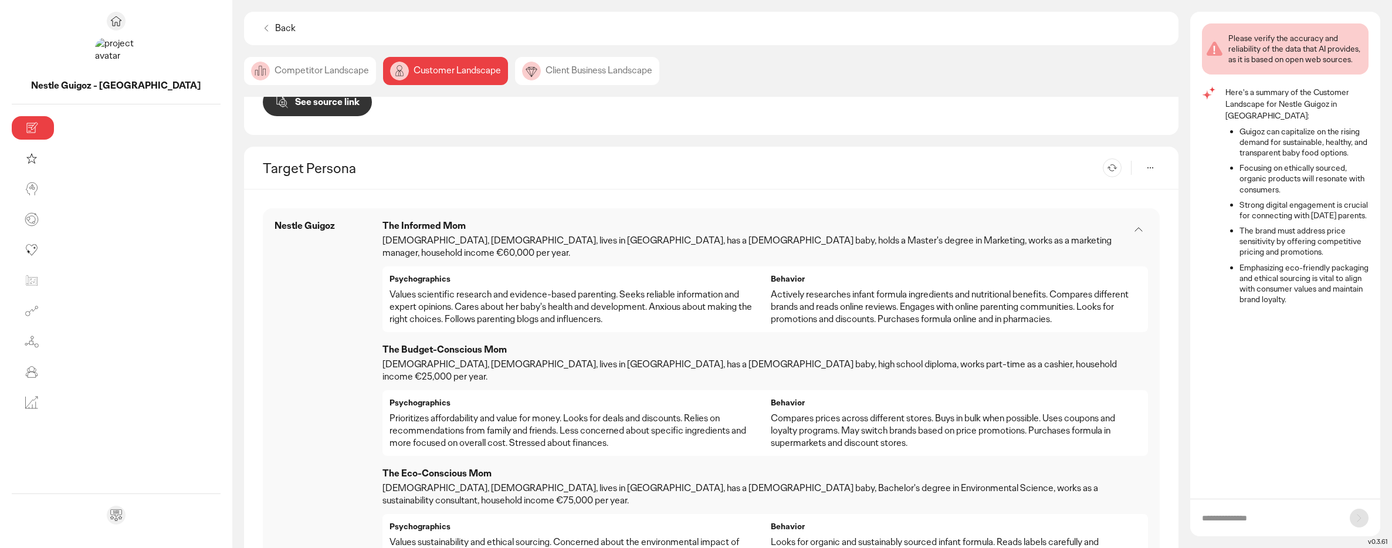
click at [515, 65] on div "Client Business Landscape" at bounding box center [587, 71] width 144 height 28
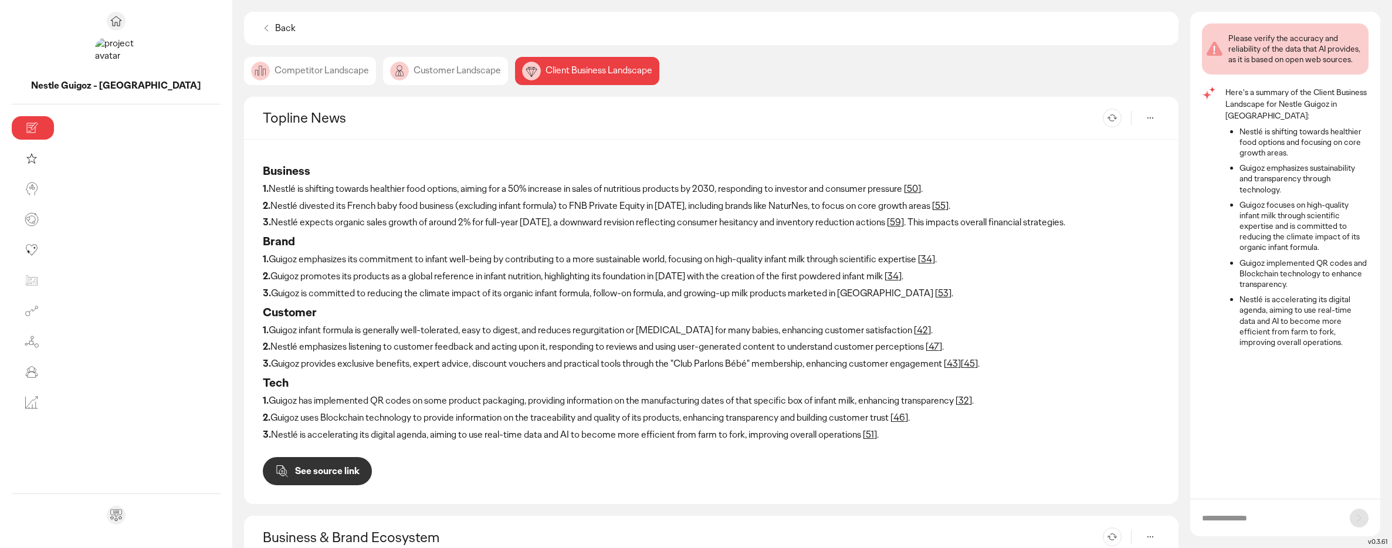
click at [260, 26] on icon at bounding box center [266, 28] width 12 height 12
